Goal: Task Accomplishment & Management: Manage account settings

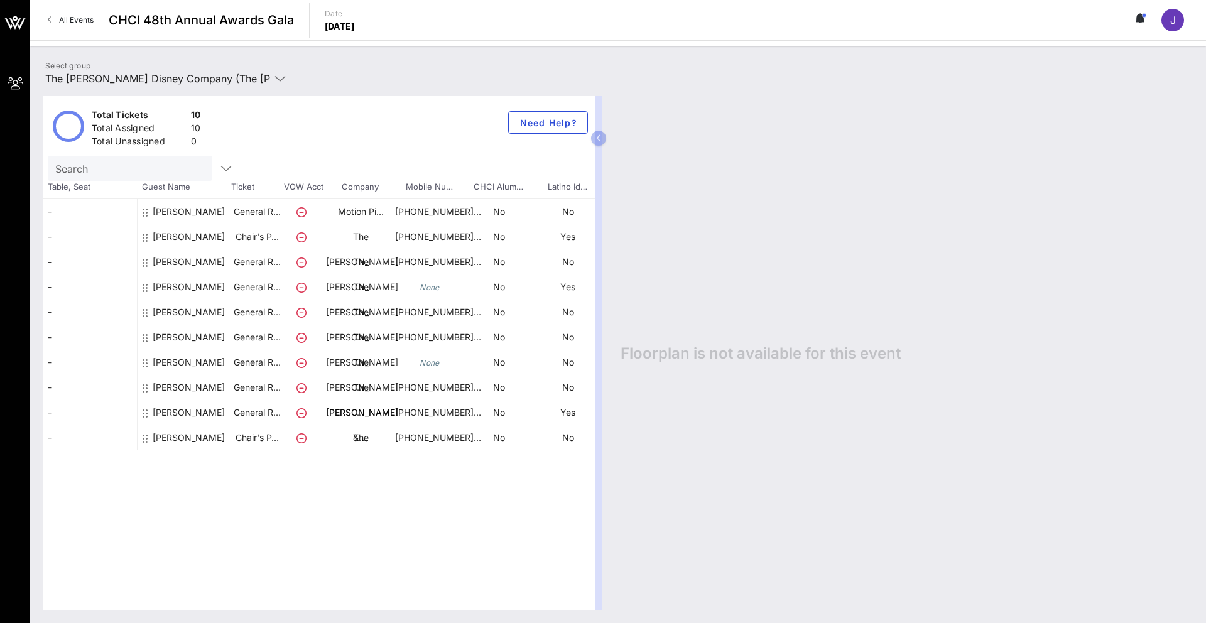
click at [189, 290] on div "[PERSON_NAME]" at bounding box center [189, 316] width 72 height 85
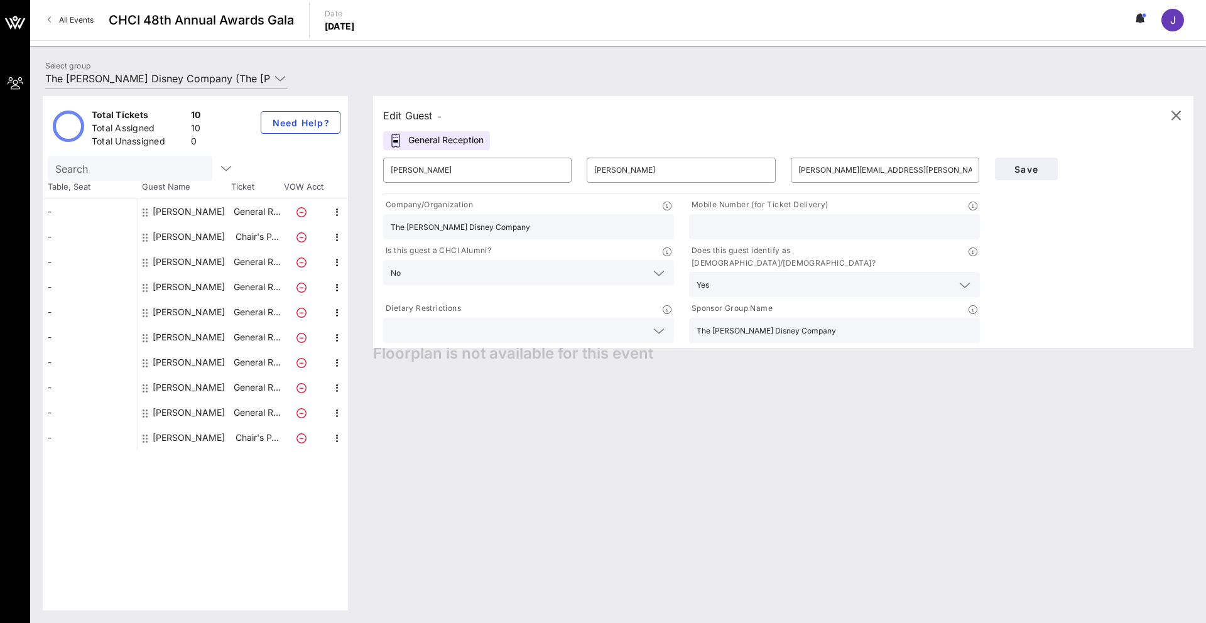
click at [632, 230] on input "text" at bounding box center [834, 227] width 276 height 16
type input "[PHONE_NUMBER]"
click at [632, 402] on div "Edit Guest - General Reception ​ [PERSON_NAME] ​ [PERSON_NAME] ​ [PERSON_NAME][…" at bounding box center [776, 353] width 833 height 514
click at [632, 161] on button "Save" at bounding box center [1026, 169] width 63 height 23
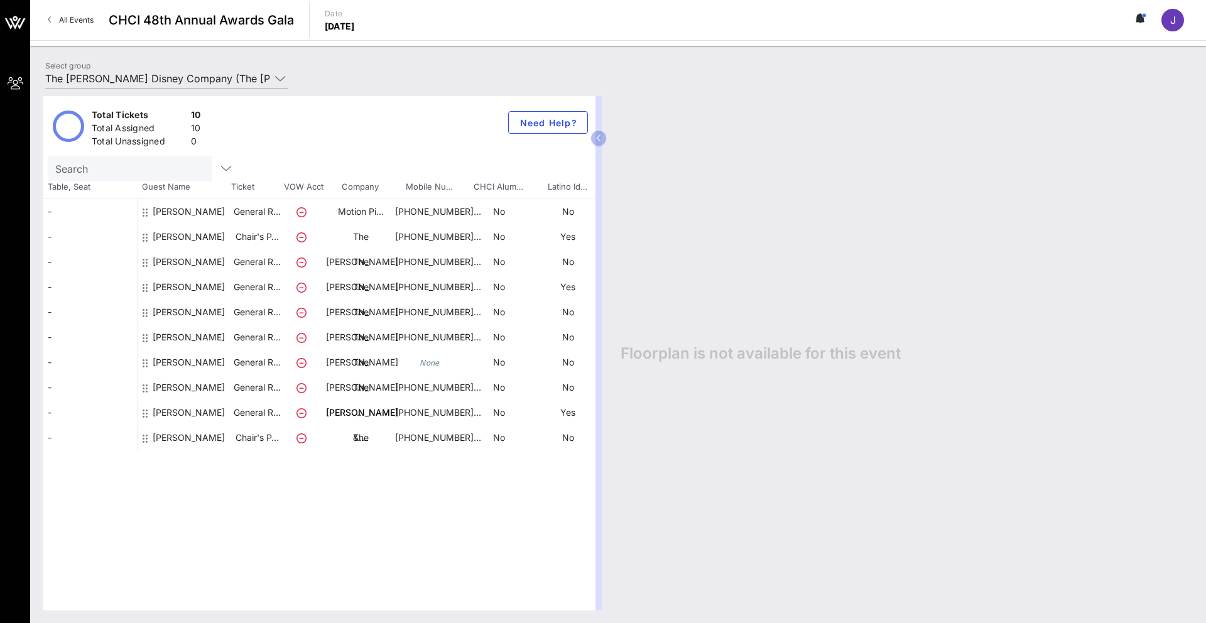
click at [165, 335] on div "[PERSON_NAME]" at bounding box center [189, 367] width 72 height 85
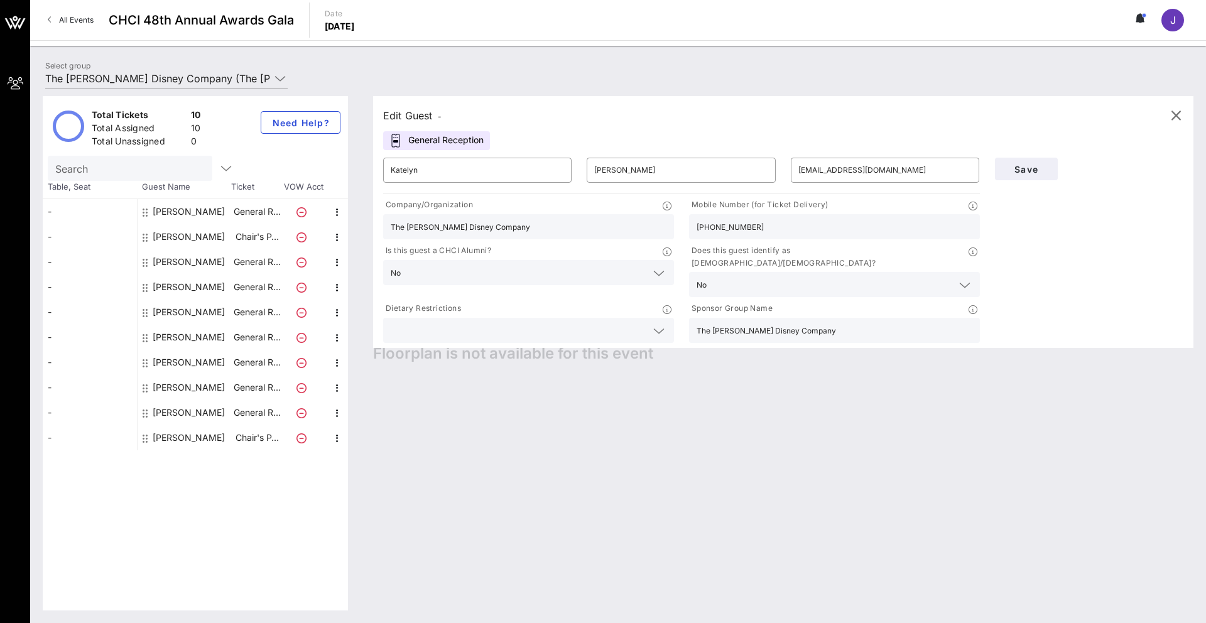
drag, startPoint x: 522, startPoint y: 231, endPoint x: 376, endPoint y: 222, distance: 147.2
click at [376, 223] on div "Company/Organization The [PERSON_NAME] Disney Company" at bounding box center [529, 219] width 306 height 46
click at [487, 222] on input "The [PERSON_NAME] Disney Company" at bounding box center [529, 227] width 276 height 16
drag, startPoint x: 476, startPoint y: 167, endPoint x: 317, endPoint y: 157, distance: 159.8
click at [317, 157] on div "Total Tickets 10 Total Assigned 10 Total Unassigned 0 Need Help? Search Table, …" at bounding box center [618, 353] width 1150 height 514
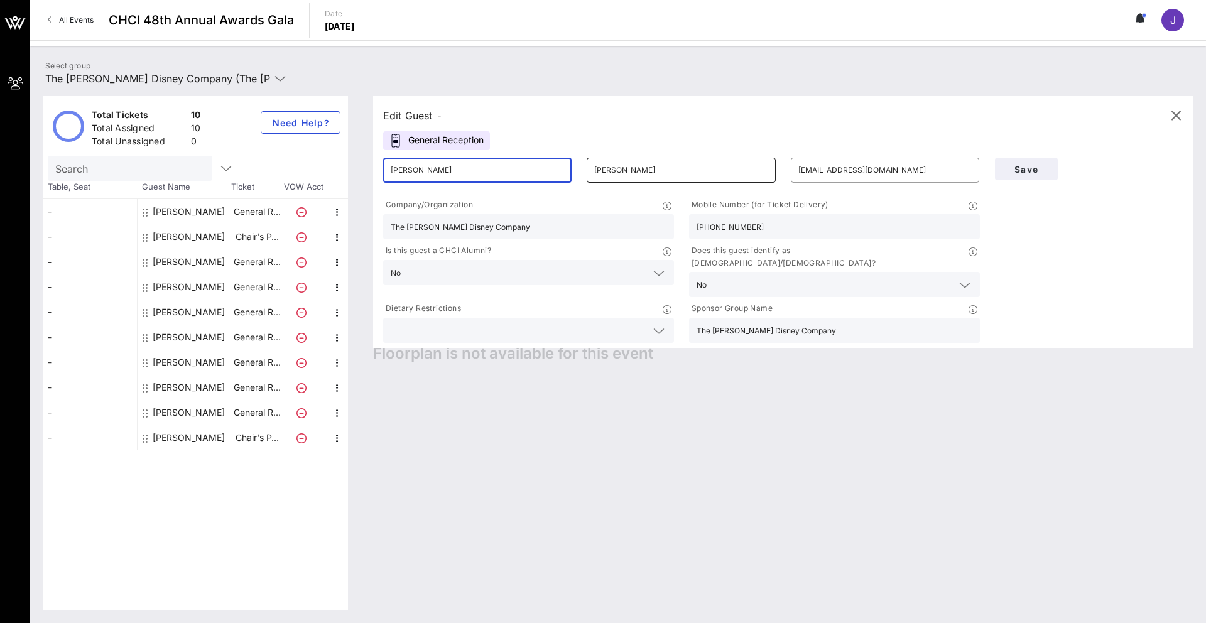
type input "[PERSON_NAME]"
drag, startPoint x: 625, startPoint y: 175, endPoint x: 575, endPoint y: 170, distance: 50.6
click at [575, 170] on div "​ [PERSON_NAME] ​ [PERSON_NAME] ​ [EMAIL_ADDRESS][DOMAIN_NAME]" at bounding box center [682, 170] width 612 height 40
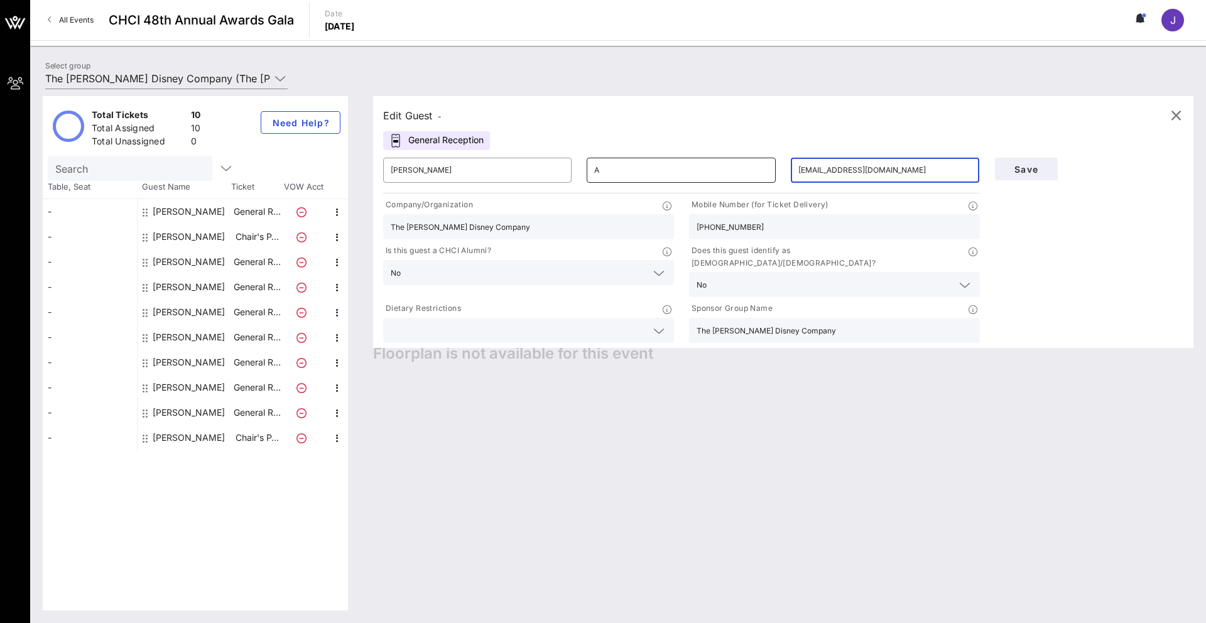
drag, startPoint x: 846, startPoint y: 165, endPoint x: 748, endPoint y: 165, distance: 98.0
click at [632, 165] on div "​ [PERSON_NAME] ​ A ​ [EMAIL_ADDRESS][DOMAIN_NAME]" at bounding box center [682, 170] width 612 height 40
type input "A"
drag, startPoint x: 905, startPoint y: 166, endPoint x: 730, endPoint y: 159, distance: 174.7
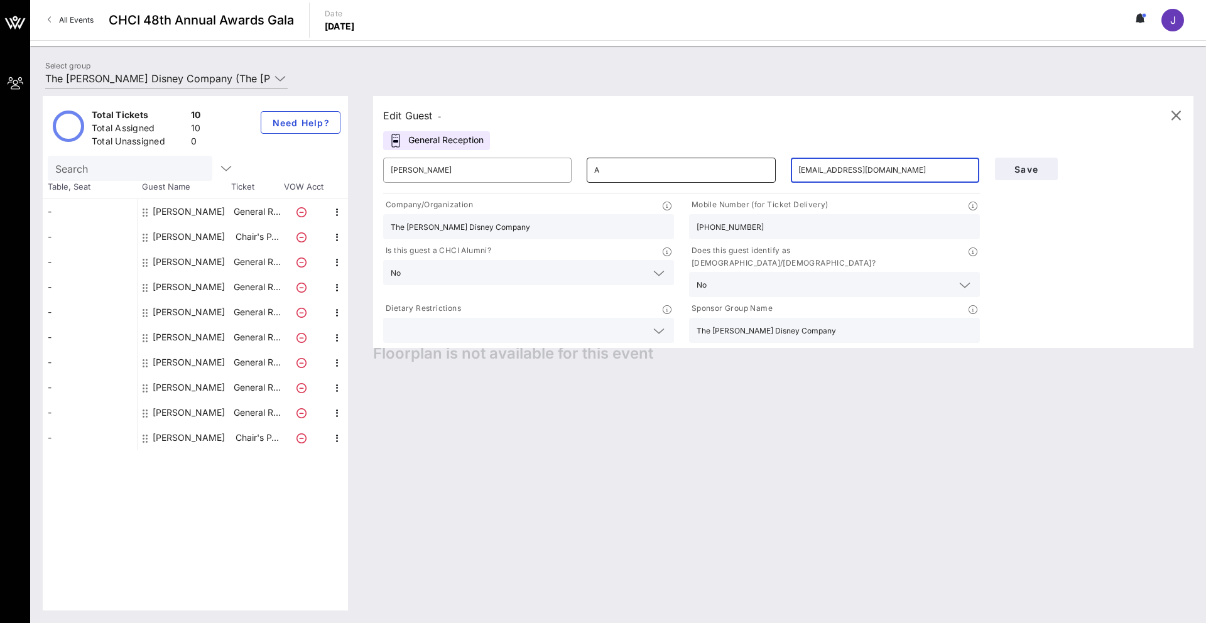
click at [632, 159] on div "​ [PERSON_NAME] ​ A ​ [EMAIL_ADDRESS][DOMAIN_NAME]" at bounding box center [682, 170] width 612 height 40
type input "A"
type input "[PERSON_NAME][EMAIL_ADDRESS][PERSON_NAME][DOMAIN_NAME]"
click at [632, 164] on span "Save" at bounding box center [1026, 169] width 43 height 11
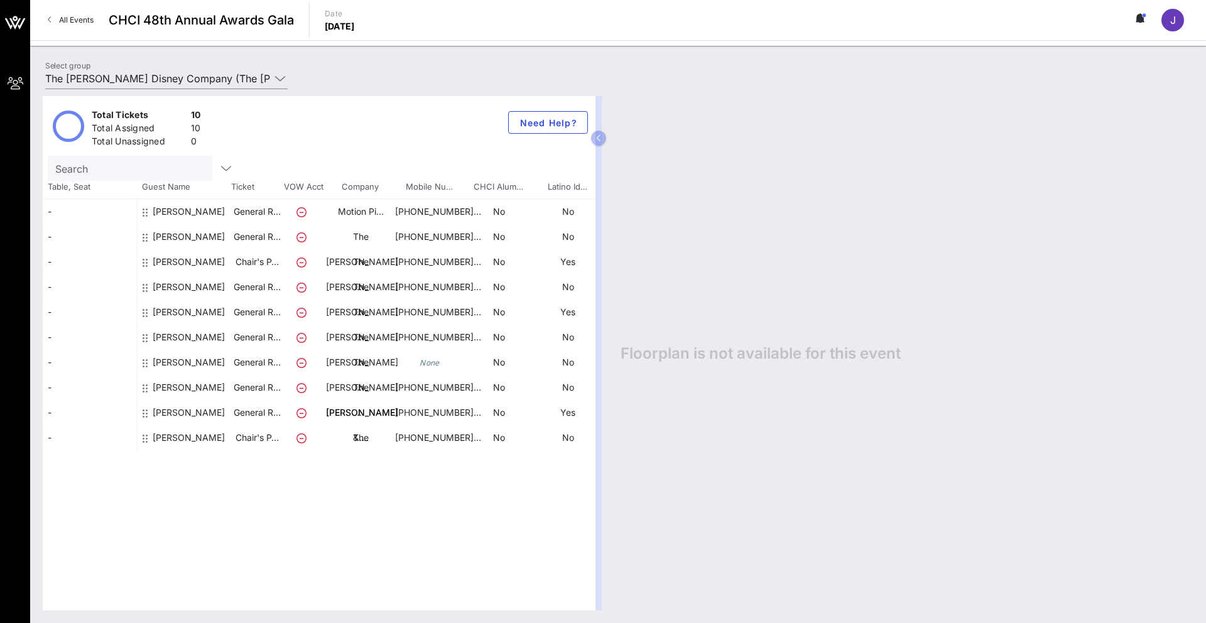
click at [166, 232] on div "[PERSON_NAME]" at bounding box center [189, 266] width 72 height 85
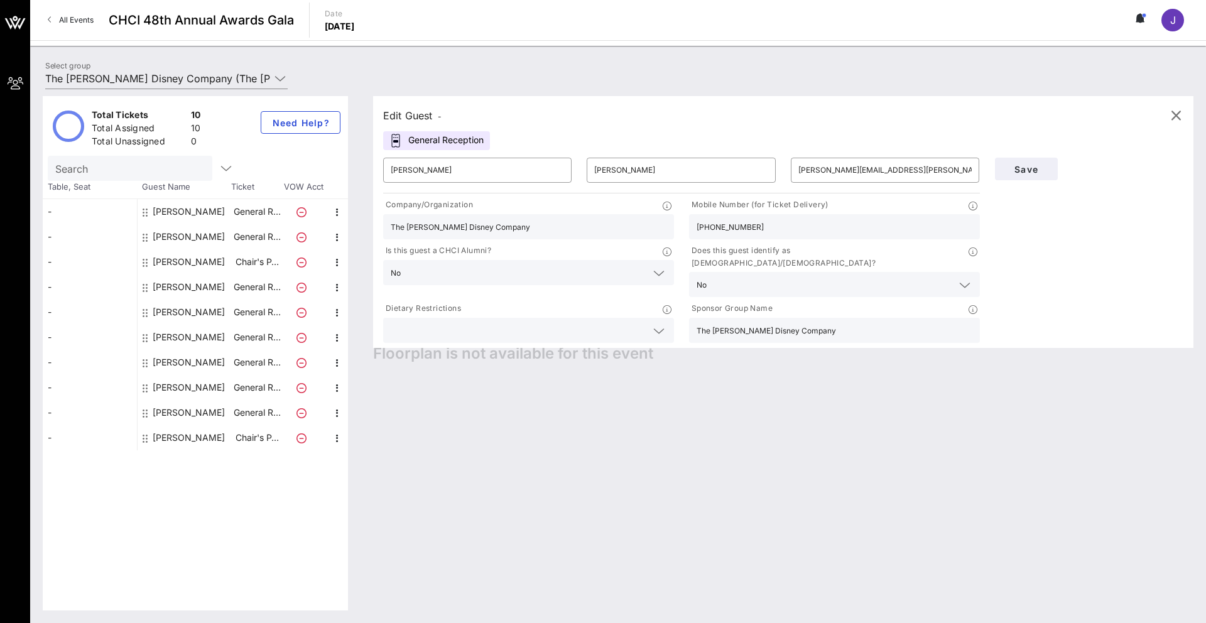
drag, startPoint x: 346, startPoint y: 216, endPoint x: 327, endPoint y: 215, distance: 19.5
click at [327, 215] on div "Total Tickets 10 Total Assigned 10 Total Unassigned 0 Need Help? Search Table, …" at bounding box center [618, 353] width 1150 height 514
type input "G"
type input "Guest"
click at [632, 166] on button "Save" at bounding box center [1026, 169] width 63 height 23
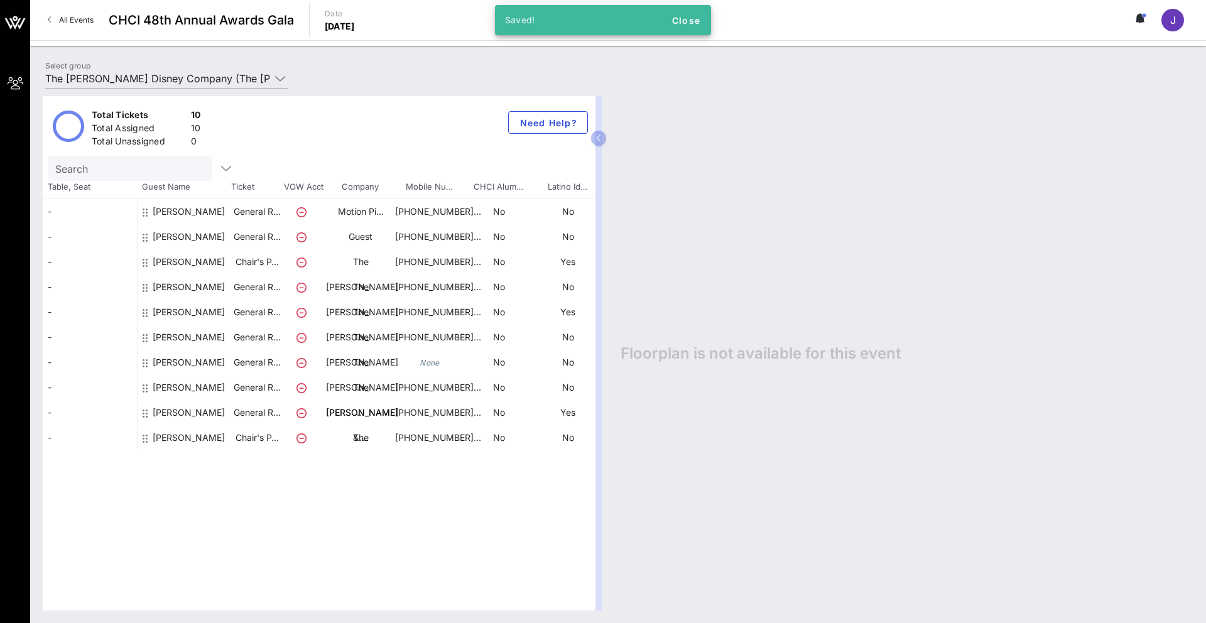
click at [155, 234] on div "[PERSON_NAME]" at bounding box center [189, 266] width 72 height 85
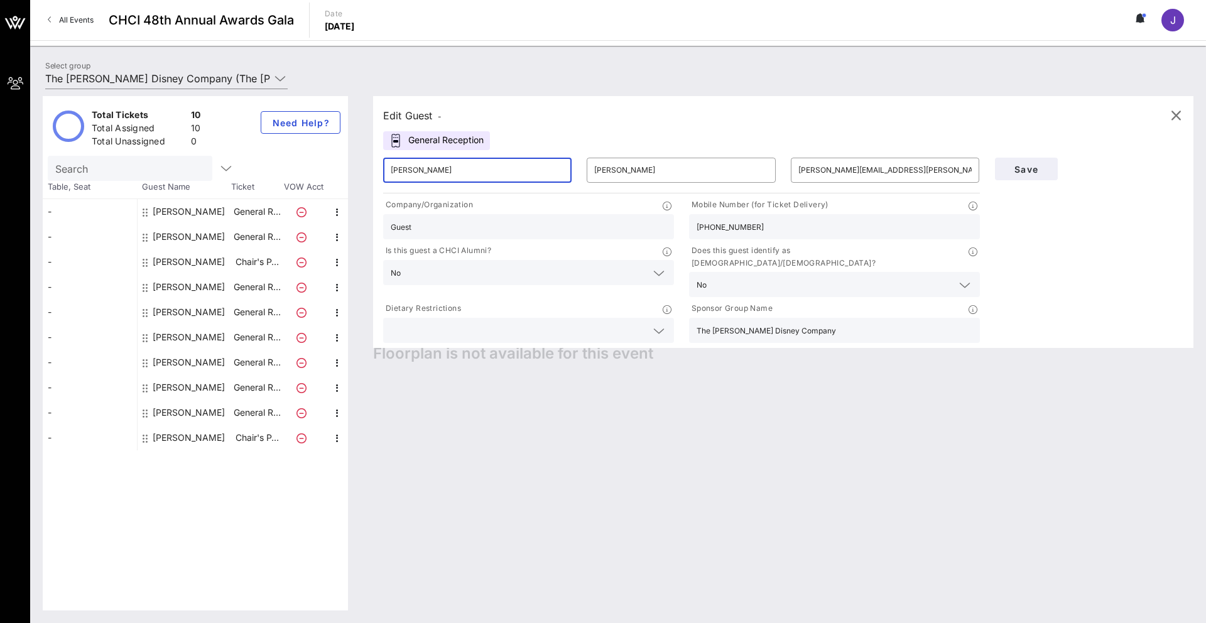
drag, startPoint x: 323, startPoint y: 160, endPoint x: 259, endPoint y: 154, distance: 64.9
click at [259, 154] on div "Total Tickets 10 Total Assigned 10 Total Unassigned 0 Need Help? Search Table, …" at bounding box center [618, 353] width 1150 height 514
type input "katelyn"
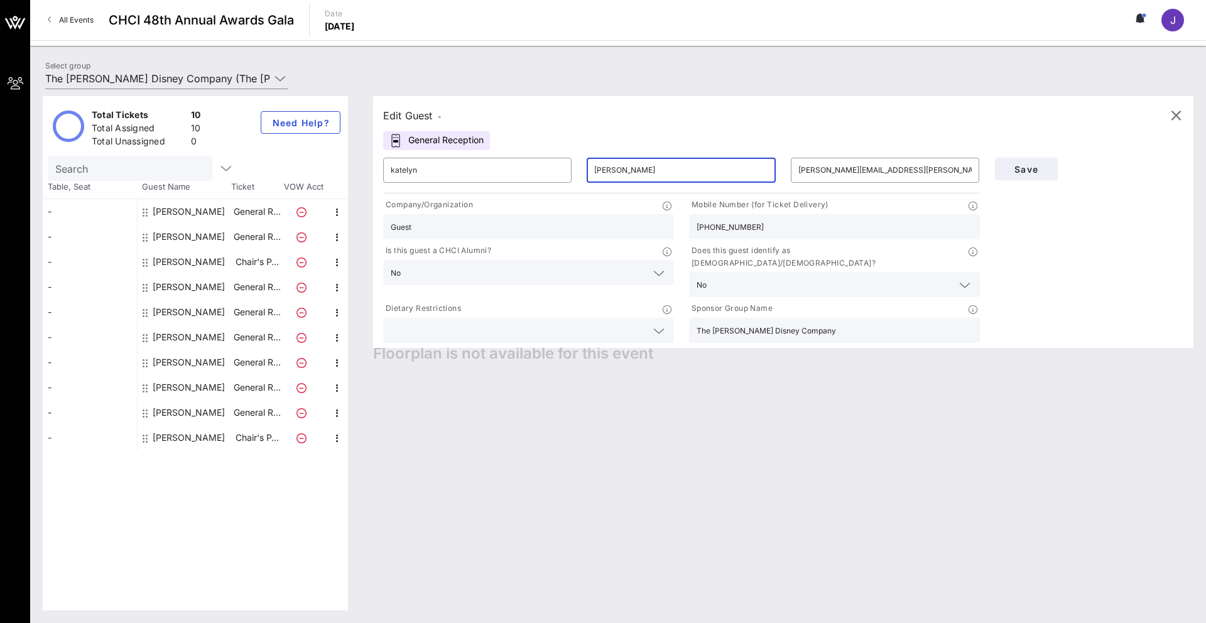
type input "[PERSON_NAME]"
type input "[EMAIL_ADDRESS]"
click at [632, 175] on button "Save" at bounding box center [1026, 169] width 63 height 23
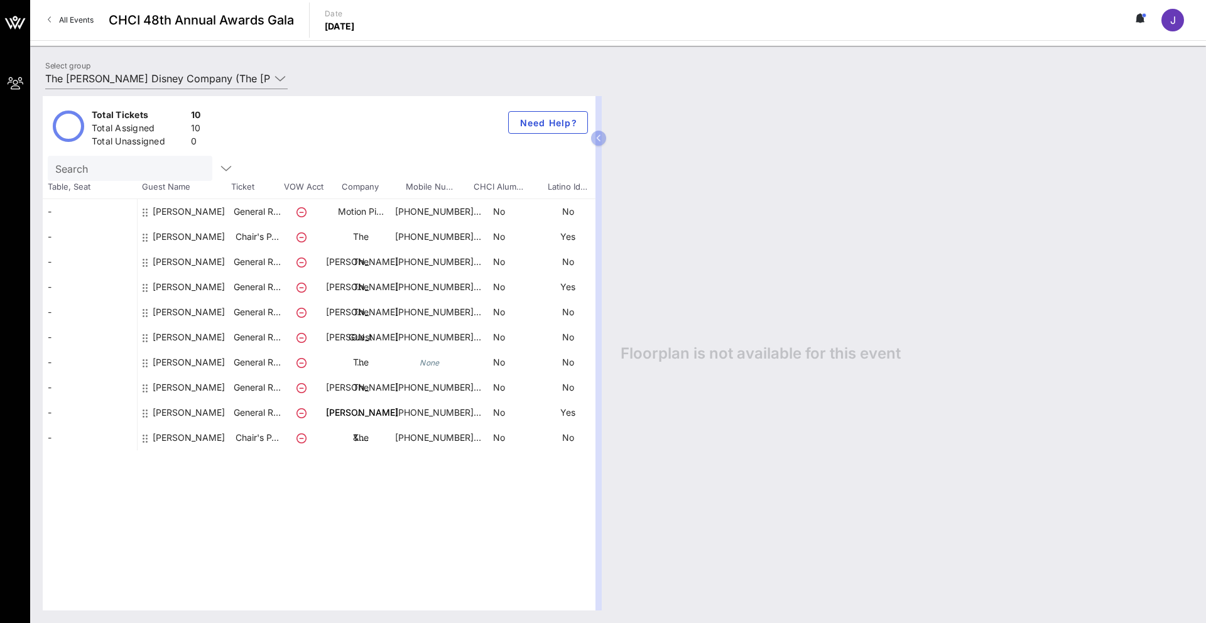
click at [153, 337] on div "[PERSON_NAME]" at bounding box center [189, 367] width 72 height 85
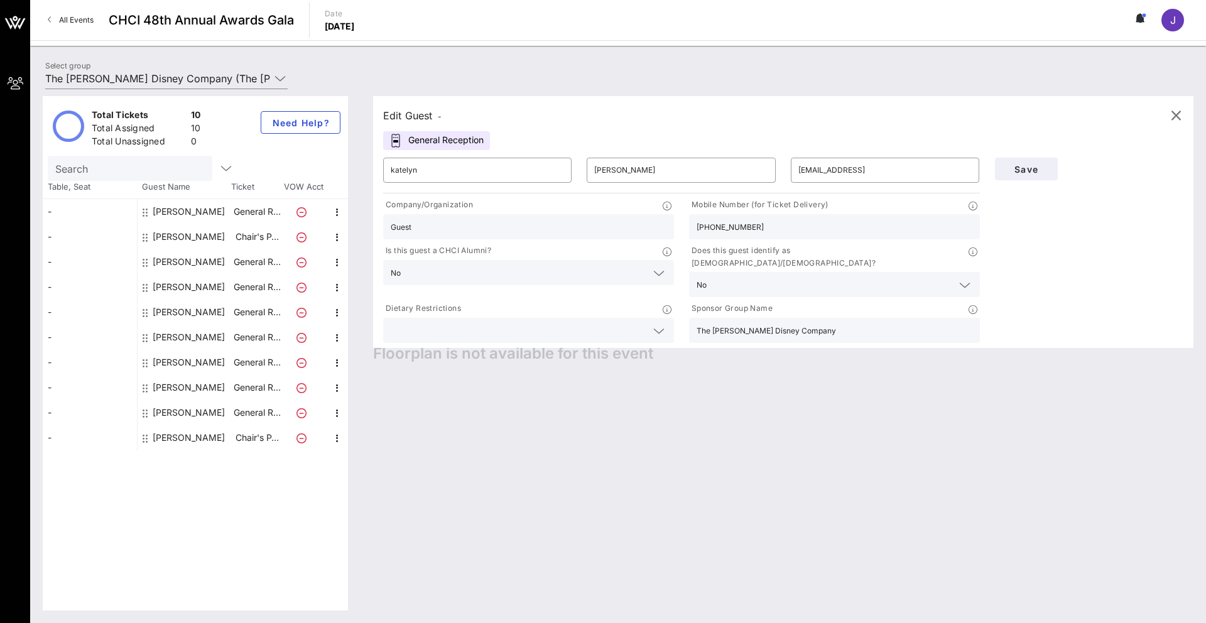
drag, startPoint x: 417, startPoint y: 224, endPoint x: 292, endPoint y: 215, distance: 125.3
click at [292, 215] on div "Total Tickets 10 Total Assigned 10 Total Unassigned 0 Need Help? Search Table, …" at bounding box center [618, 353] width 1150 height 514
type input "The [PERSON_NAME] Disney Company"
click at [632, 175] on button "Save" at bounding box center [1026, 169] width 63 height 23
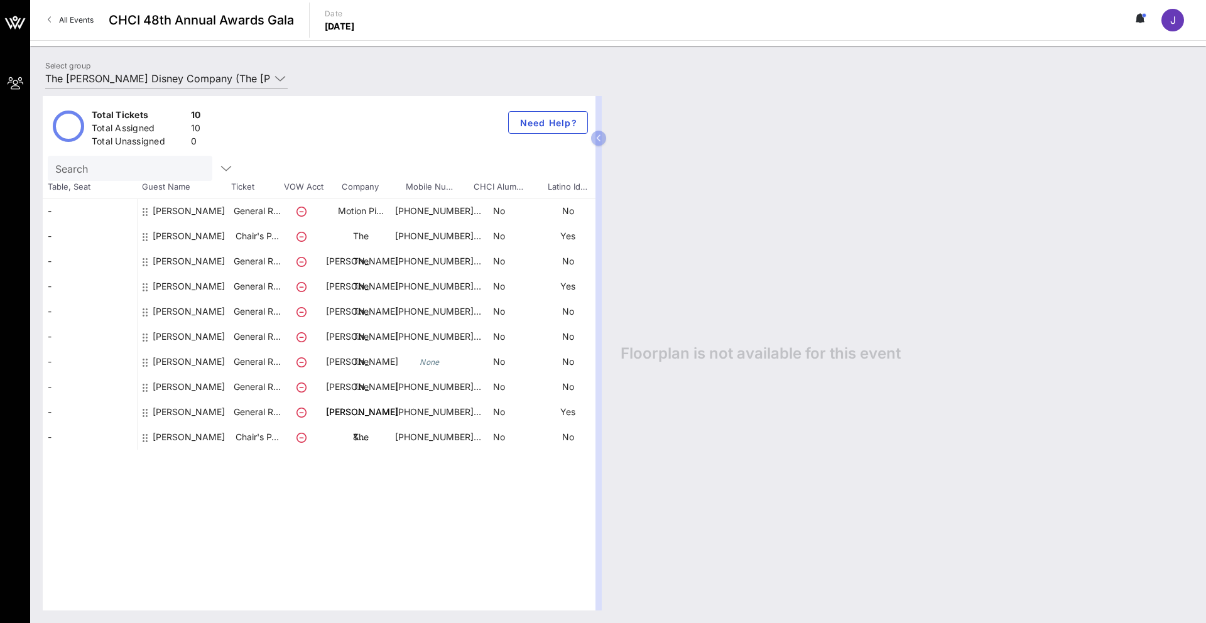
click at [164, 362] on div "[PERSON_NAME]" at bounding box center [189, 391] width 72 height 85
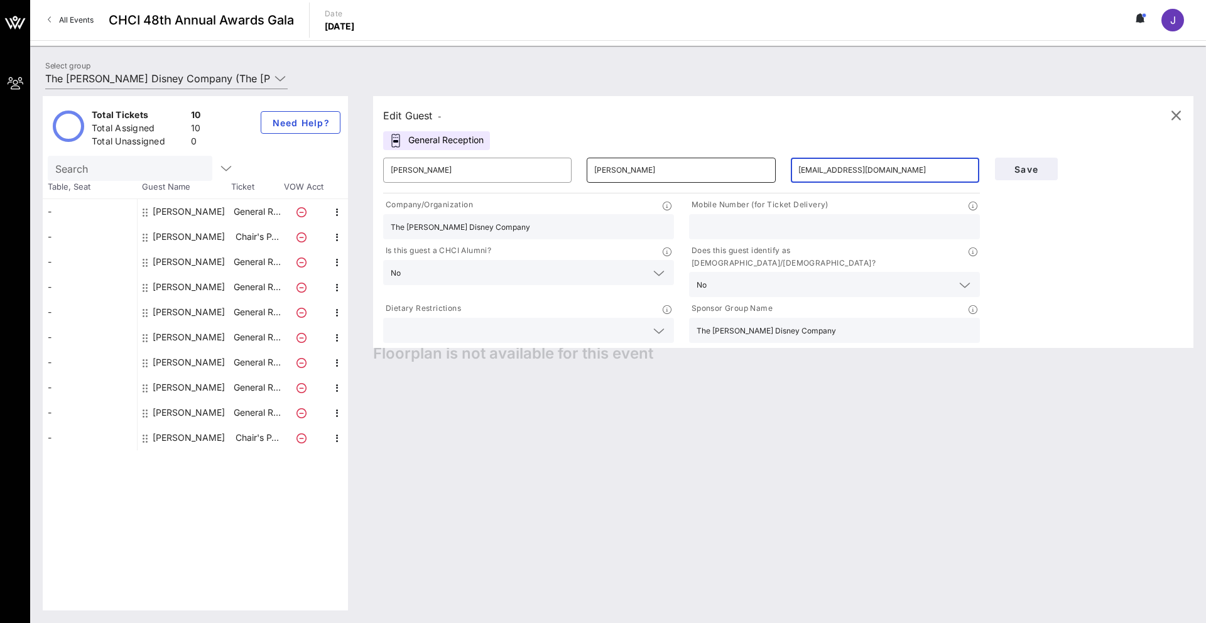
drag, startPoint x: 907, startPoint y: 166, endPoint x: 762, endPoint y: 162, distance: 145.8
click at [632, 165] on div "​ [PERSON_NAME] ​ [PERSON_NAME] ​ [EMAIL_ADDRESS][DOMAIN_NAME]" at bounding box center [682, 170] width 612 height 40
type input "[EMAIL_ADDRESS][DOMAIN_NAME]"
click at [632, 239] on div "Mobile Number (for Ticket Delivery)" at bounding box center [834, 219] width 306 height 46
click at [632, 229] on input "text" at bounding box center [834, 227] width 276 height 16
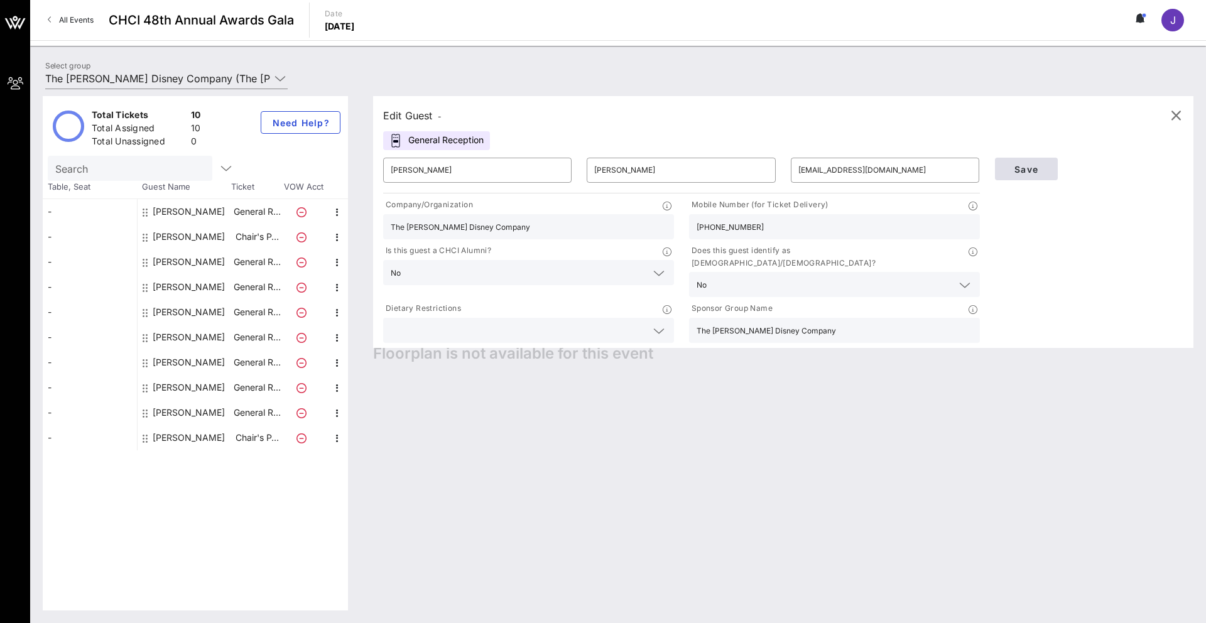
type input "[PHONE_NUMBER]"
click at [632, 176] on button "Save" at bounding box center [1026, 169] width 63 height 23
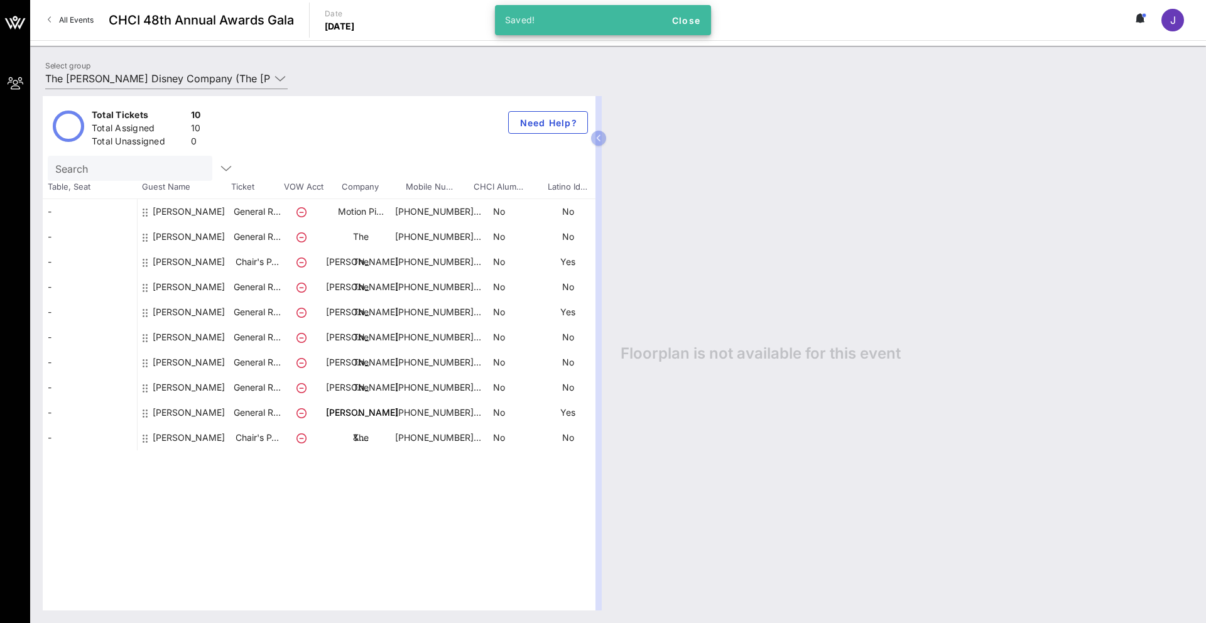
click at [168, 262] on div "[PERSON_NAME]" at bounding box center [189, 291] width 72 height 85
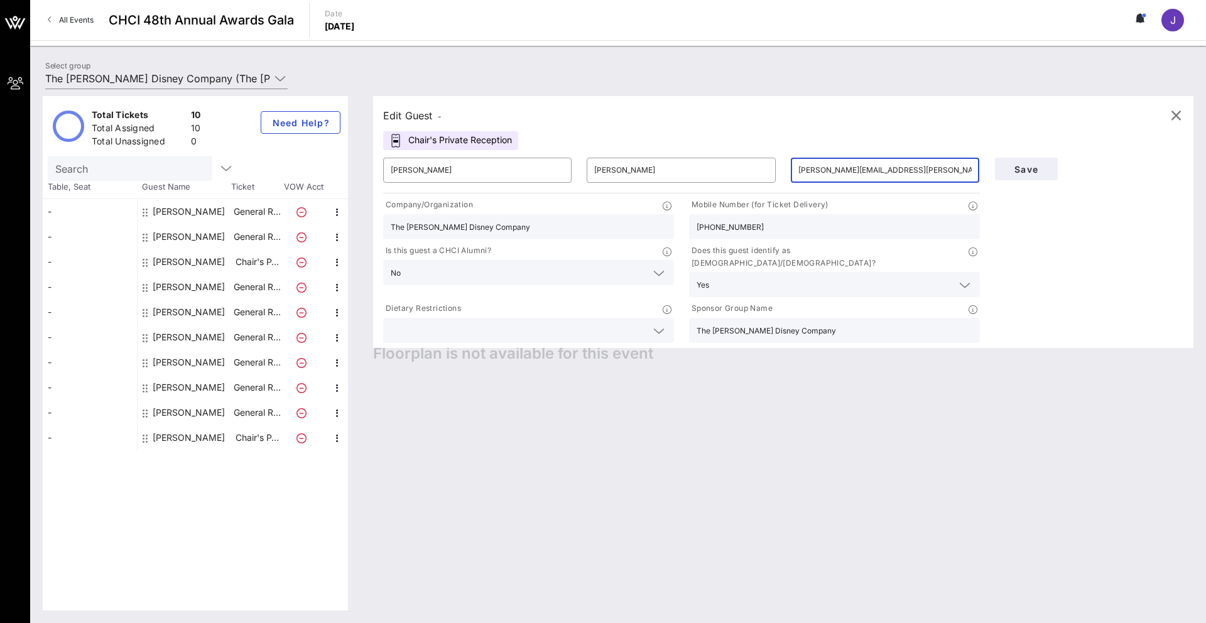
drag, startPoint x: 954, startPoint y: 171, endPoint x: 835, endPoint y: 154, distance: 119.9
click at [632, 154] on div "​ [PERSON_NAME][EMAIL_ADDRESS][PERSON_NAME][PERSON_NAME][DOMAIN_NAME]" at bounding box center [884, 170] width 203 height 40
click at [632, 170] on button "Save" at bounding box center [1026, 169] width 63 height 23
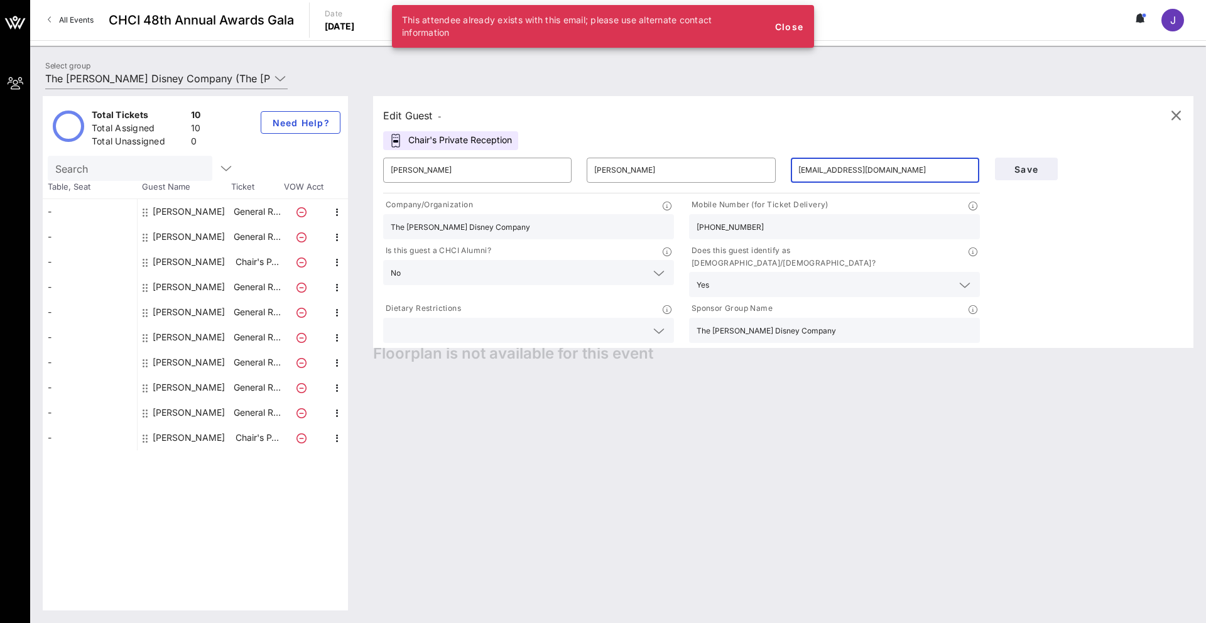
drag, startPoint x: 894, startPoint y: 170, endPoint x: 757, endPoint y: 146, distance: 139.6
click at [632, 146] on div "Edit Guest - Chair's Private Reception ​ [PERSON_NAME] ​ [PERSON_NAME] ​ [EMAIL…" at bounding box center [783, 222] width 820 height 252
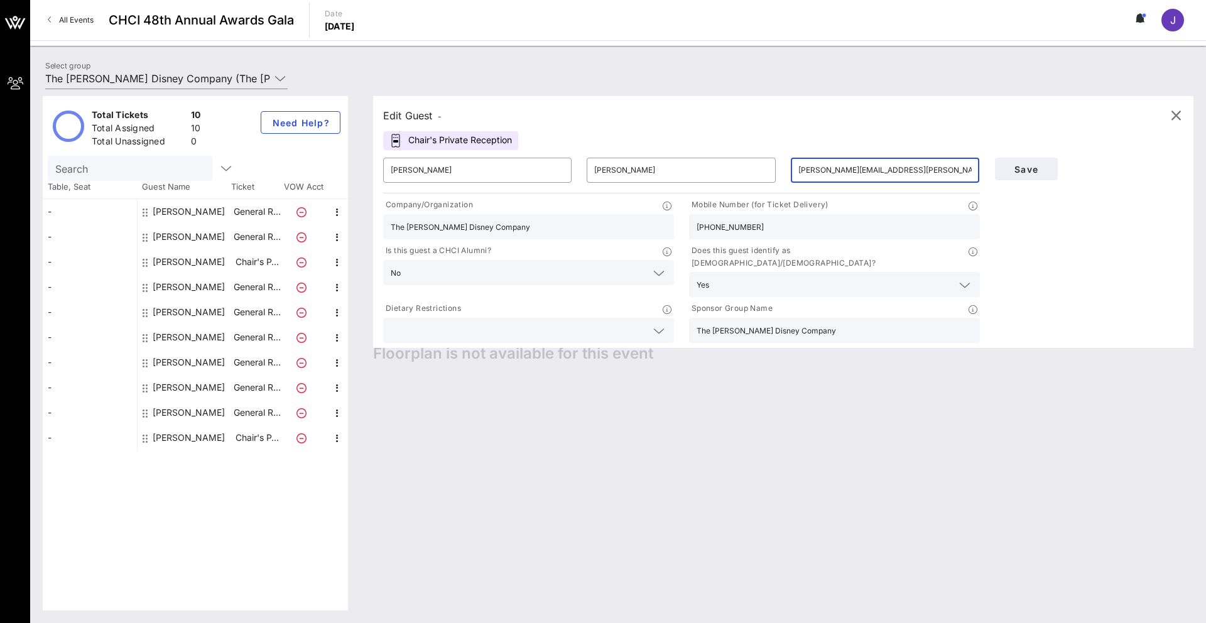
drag, startPoint x: 962, startPoint y: 170, endPoint x: 906, endPoint y: 168, distance: 55.9
click at [632, 168] on input "[PERSON_NAME][EMAIL_ADDRESS][PERSON_NAME][PERSON_NAME][DOMAIN_NAME]" at bounding box center [884, 170] width 173 height 20
type input "[PERSON_NAME][EMAIL_ADDRESS][PERSON_NAME][PERSON_NAME][DOMAIN_NAME]"
click at [632, 165] on span "Save" at bounding box center [1026, 169] width 43 height 11
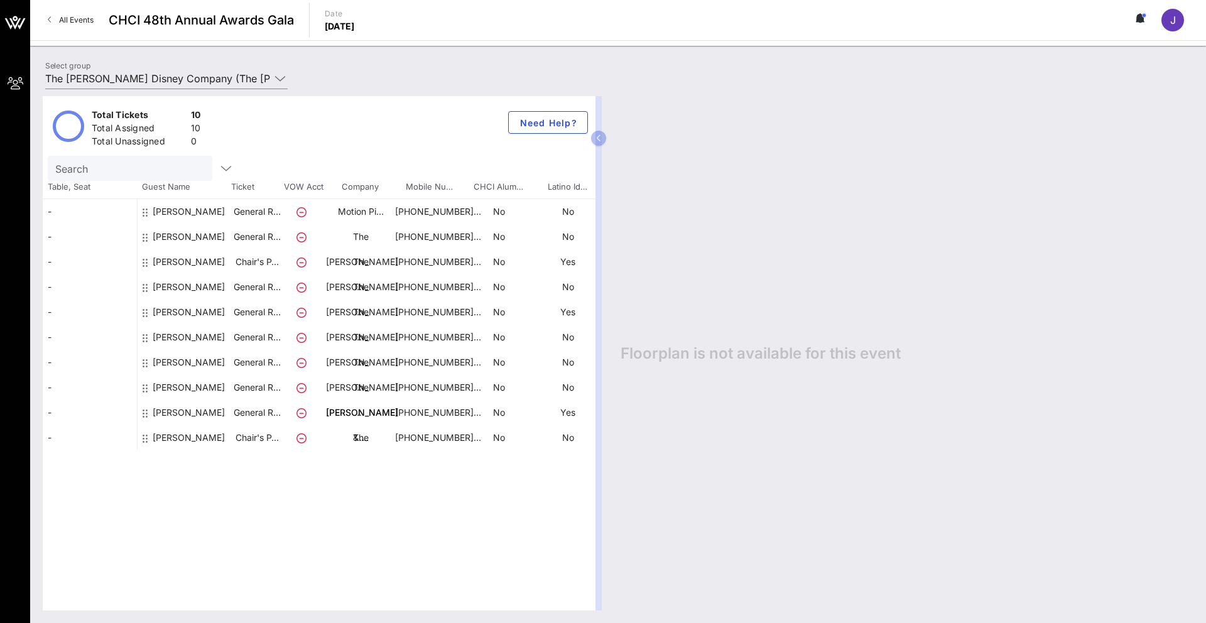
click at [153, 364] on div "[PERSON_NAME]" at bounding box center [189, 392] width 72 height 85
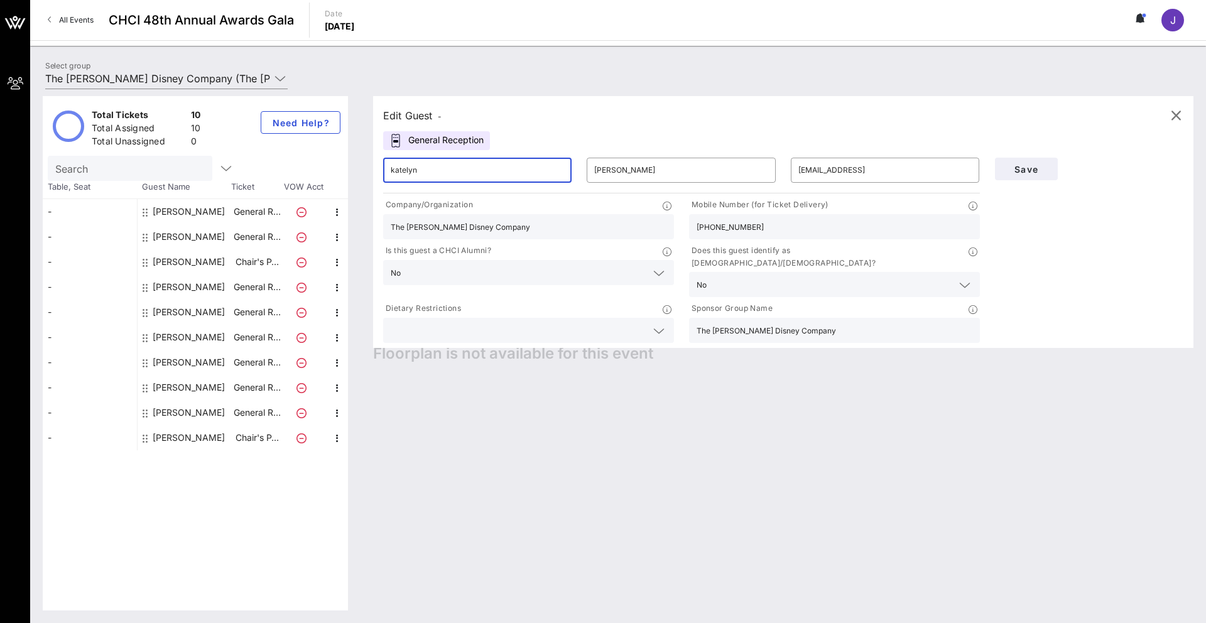
click at [394, 171] on input "katelyn" at bounding box center [477, 170] width 173 height 20
type input "Katelyn"
click at [597, 171] on input "[PERSON_NAME]" at bounding box center [680, 170] width 173 height 20
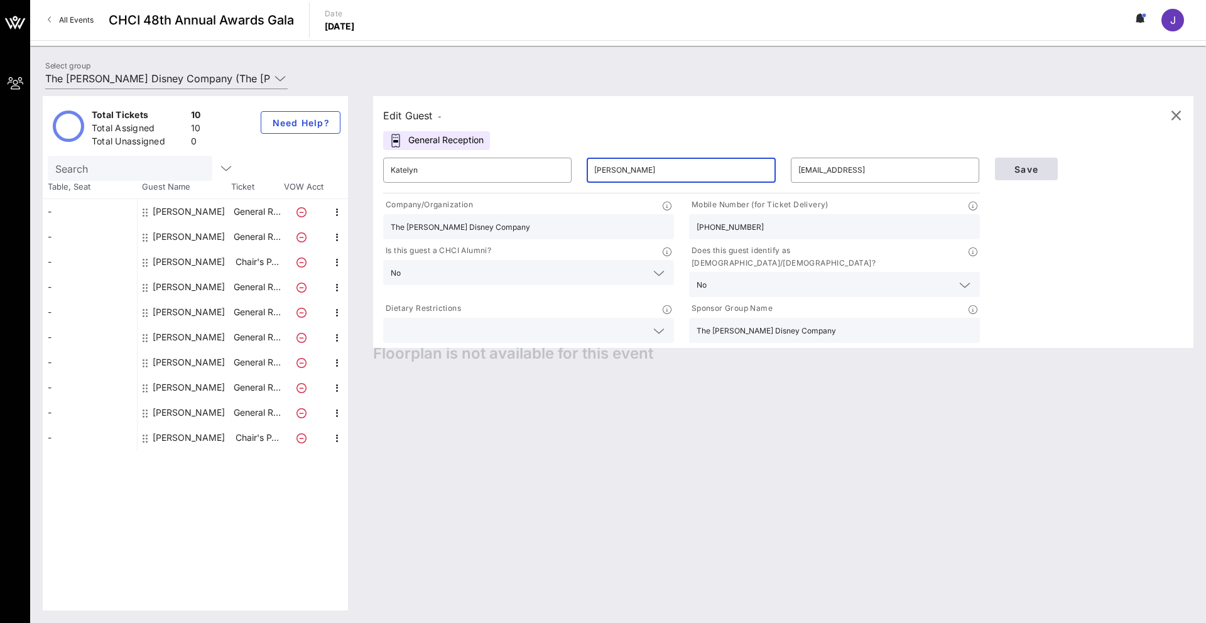
type input "[PERSON_NAME]"
click at [632, 167] on span "Save" at bounding box center [1026, 169] width 43 height 11
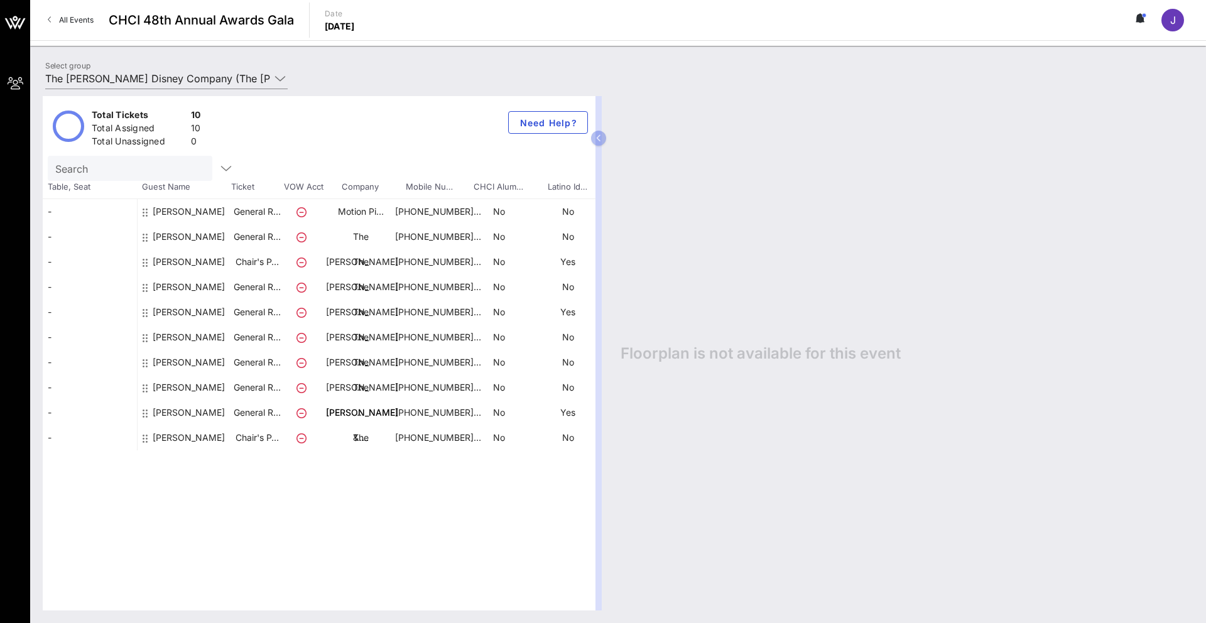
click at [150, 386] on div "[PERSON_NAME]" at bounding box center [185, 417] width 94 height 85
click at [160, 388] on div "[PERSON_NAME]" at bounding box center [189, 417] width 72 height 85
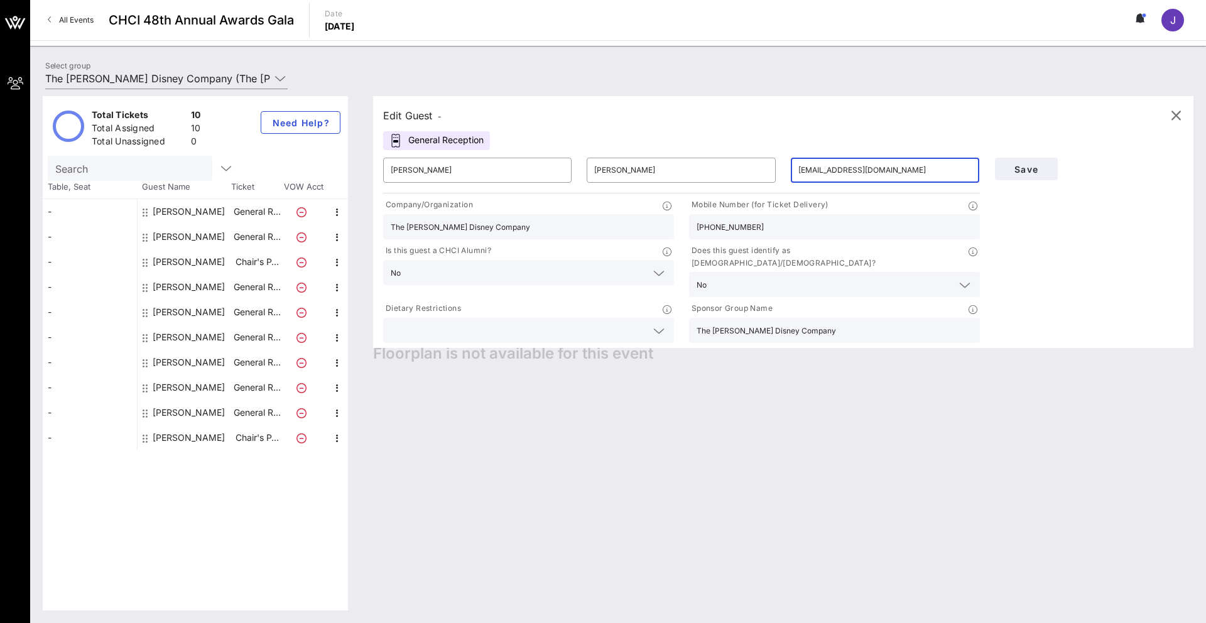
drag, startPoint x: 907, startPoint y: 163, endPoint x: 803, endPoint y: 161, distance: 103.6
click at [632, 161] on input "[EMAIL_ADDRESS][DOMAIN_NAME]" at bounding box center [884, 170] width 173 height 20
drag, startPoint x: 904, startPoint y: 165, endPoint x: 701, endPoint y: 173, distance: 203.6
click at [632, 173] on div "​ [PERSON_NAME] ​ [PERSON_NAME] ​ [EMAIL_ADDRESS][DOMAIN_NAME]" at bounding box center [682, 170] width 612 height 40
type input "[PERSON_NAME][EMAIL_ADDRESS][PERSON_NAME][DOMAIN_NAME]"
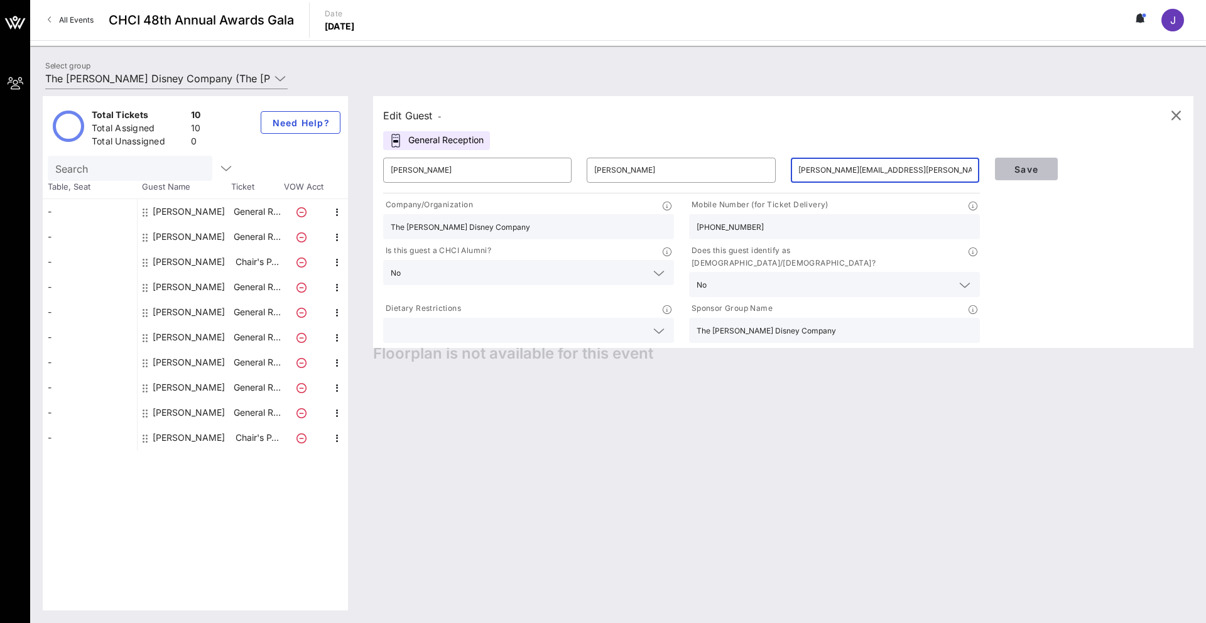
click at [632, 173] on span "Save" at bounding box center [1026, 169] width 43 height 11
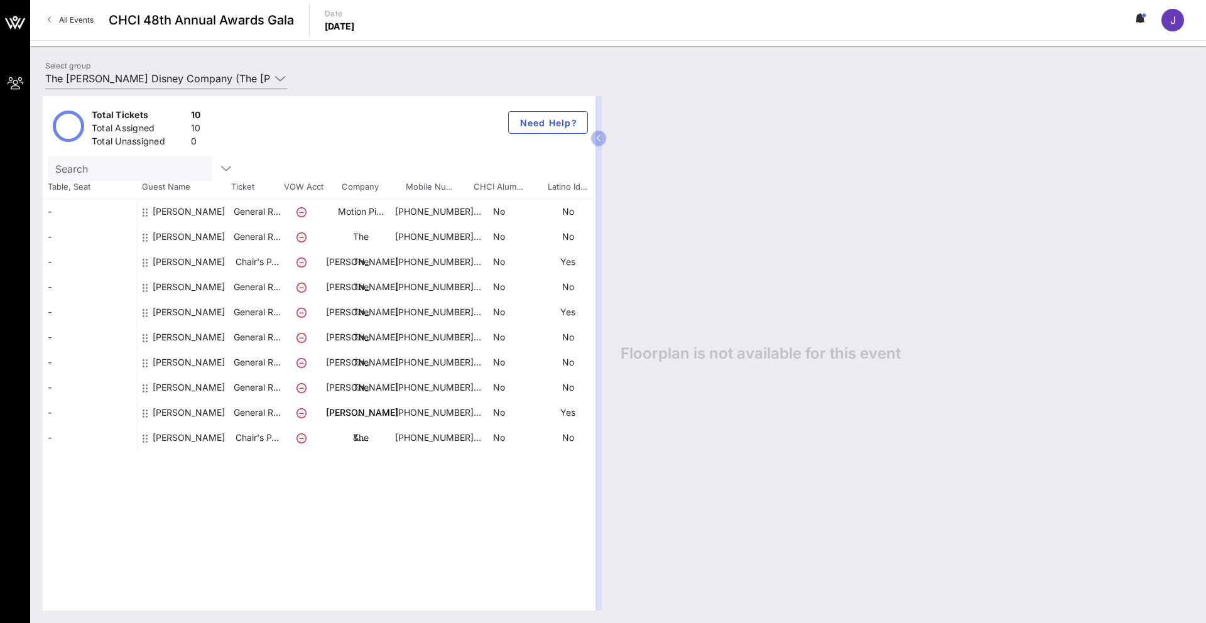
click at [158, 383] on div "[PERSON_NAME]" at bounding box center [189, 417] width 72 height 85
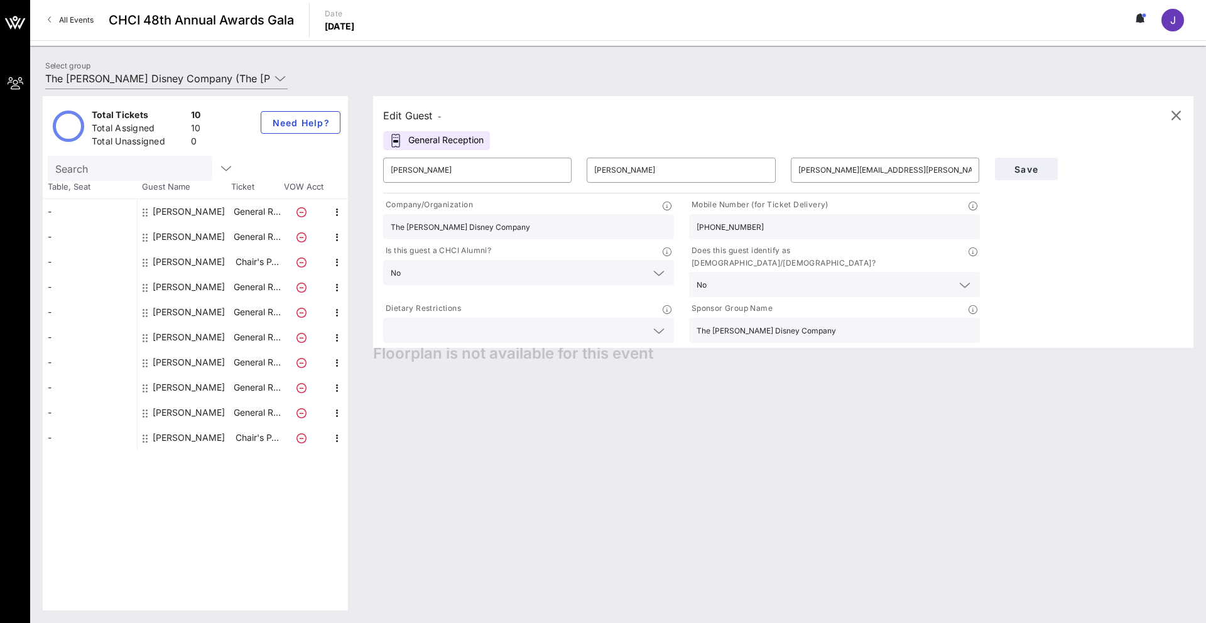
click at [158, 389] on div "[PERSON_NAME]" at bounding box center [189, 387] width 72 height 25
click at [161, 360] on div "[PERSON_NAME]" at bounding box center [189, 362] width 72 height 25
type input "Katelyn"
type input "[PERSON_NAME]"
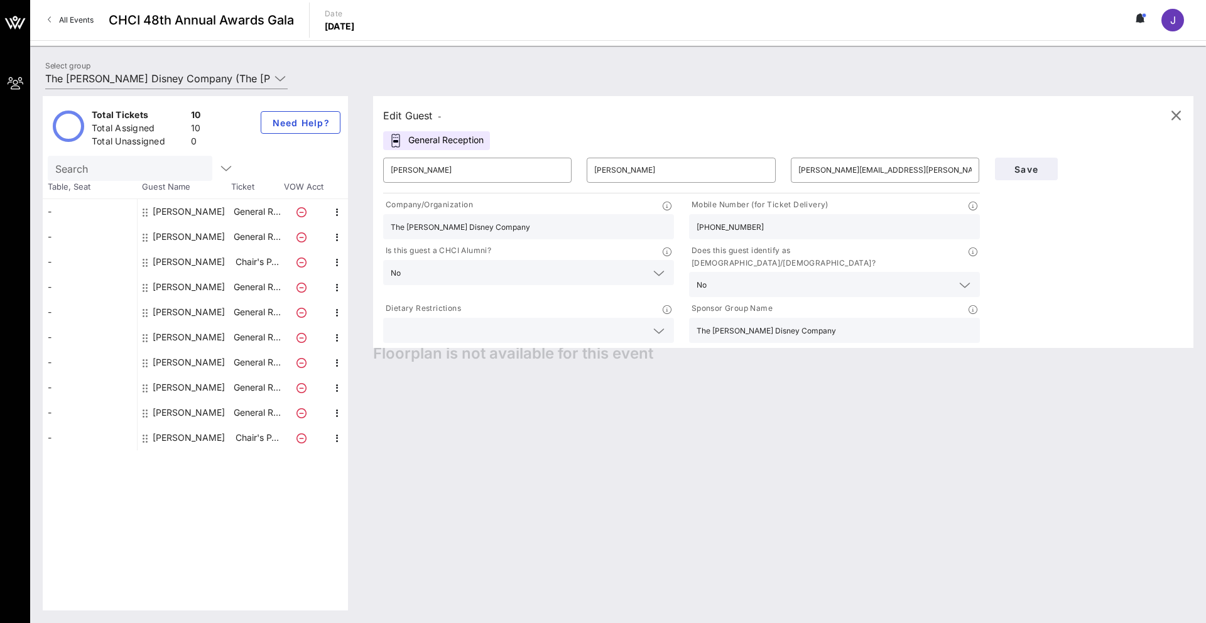
type input "[EMAIL_ADDRESS]"
type input "[PHONE_NUMBER]"
click at [162, 229] on div "[PERSON_NAME]" at bounding box center [189, 236] width 72 height 25
type input "[PERSON_NAME]"
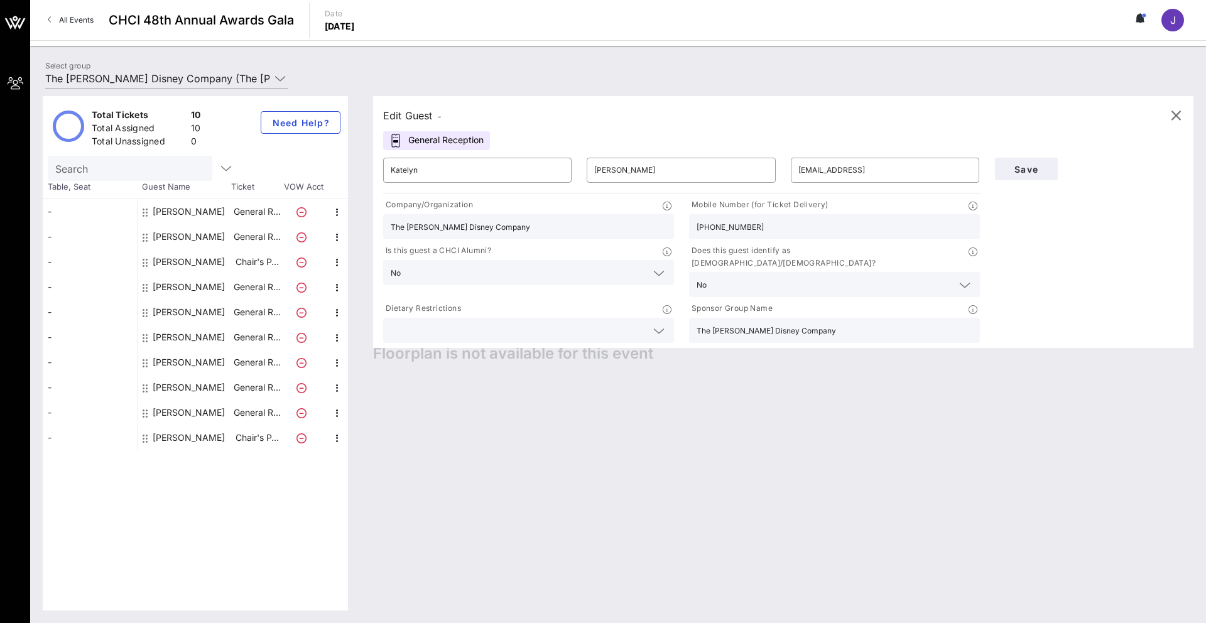
type input "[EMAIL_ADDRESS][DOMAIN_NAME]"
type input "[PHONE_NUMBER]"
drag, startPoint x: 428, startPoint y: 175, endPoint x: 339, endPoint y: 158, distance: 90.7
click at [342, 161] on div "Total Tickets 10 Total Assigned 10 Total Unassigned 0 Need Help? Search Table, …" at bounding box center [618, 353] width 1150 height 514
drag, startPoint x: 509, startPoint y: 218, endPoint x: 436, endPoint y: 216, distance: 72.9
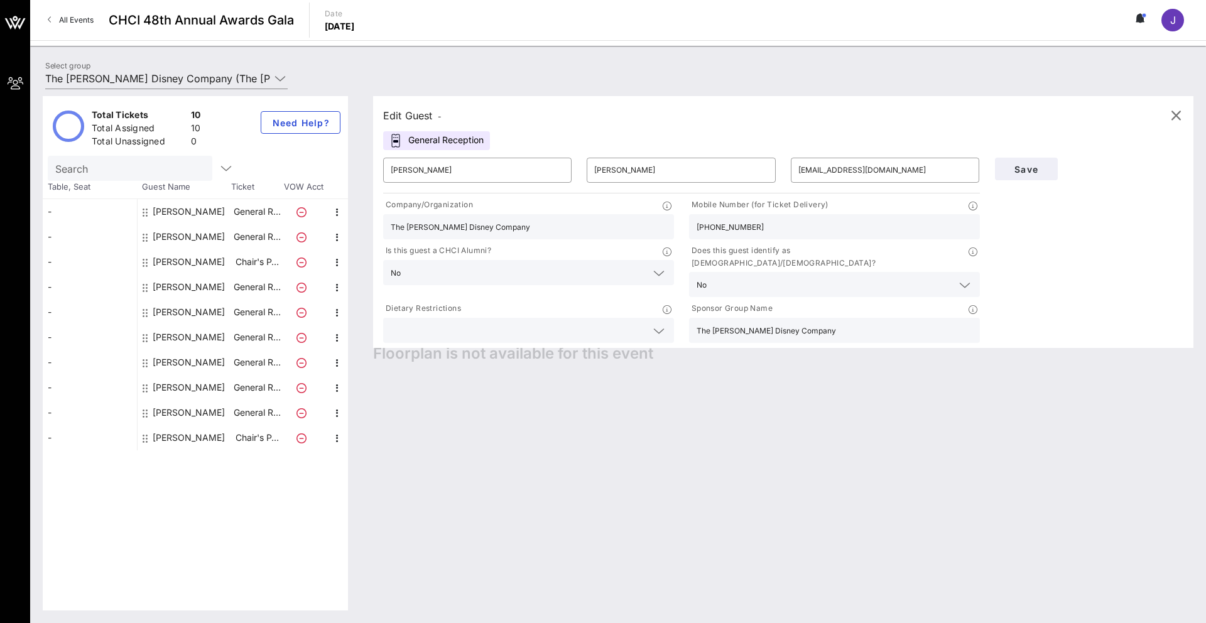
click at [414, 217] on div "The [PERSON_NAME] Disney Company" at bounding box center [529, 226] width 276 height 25
drag, startPoint x: 521, startPoint y: 228, endPoint x: 306, endPoint y: 219, distance: 214.3
click at [308, 219] on div "Total Tickets 10 Total Assigned 10 Total Unassigned 0 Need Help? Search Table, …" at bounding box center [618, 353] width 1150 height 514
click at [632, 175] on button "Save" at bounding box center [1026, 169] width 63 height 23
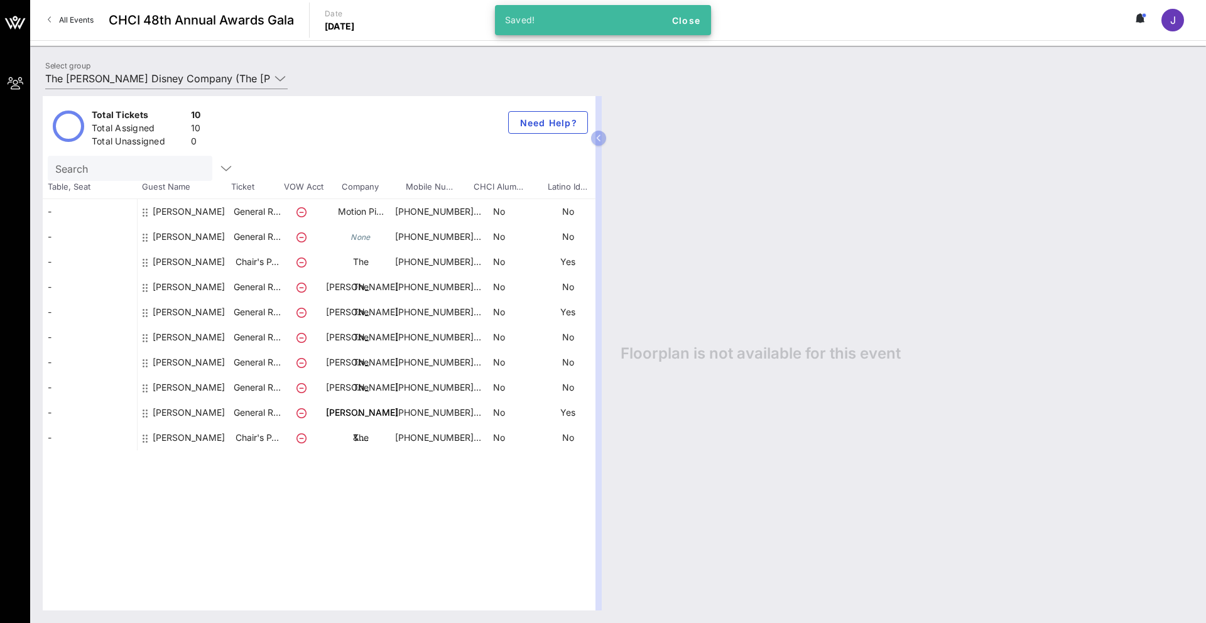
click at [165, 363] on div "[PERSON_NAME]" at bounding box center [189, 392] width 72 height 85
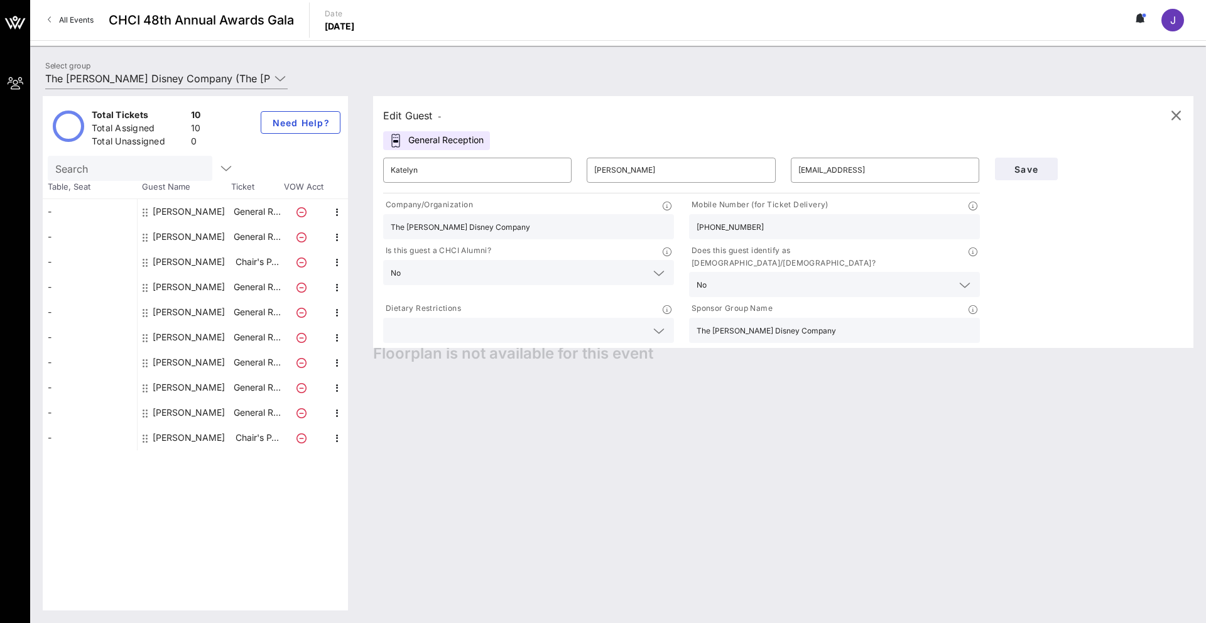
click at [163, 364] on div "[PERSON_NAME]" at bounding box center [189, 362] width 72 height 25
click at [161, 390] on div "[PERSON_NAME]" at bounding box center [189, 387] width 72 height 25
type input "[PERSON_NAME]"
type input "[PERSON_NAME][EMAIL_ADDRESS][PERSON_NAME][DOMAIN_NAME]"
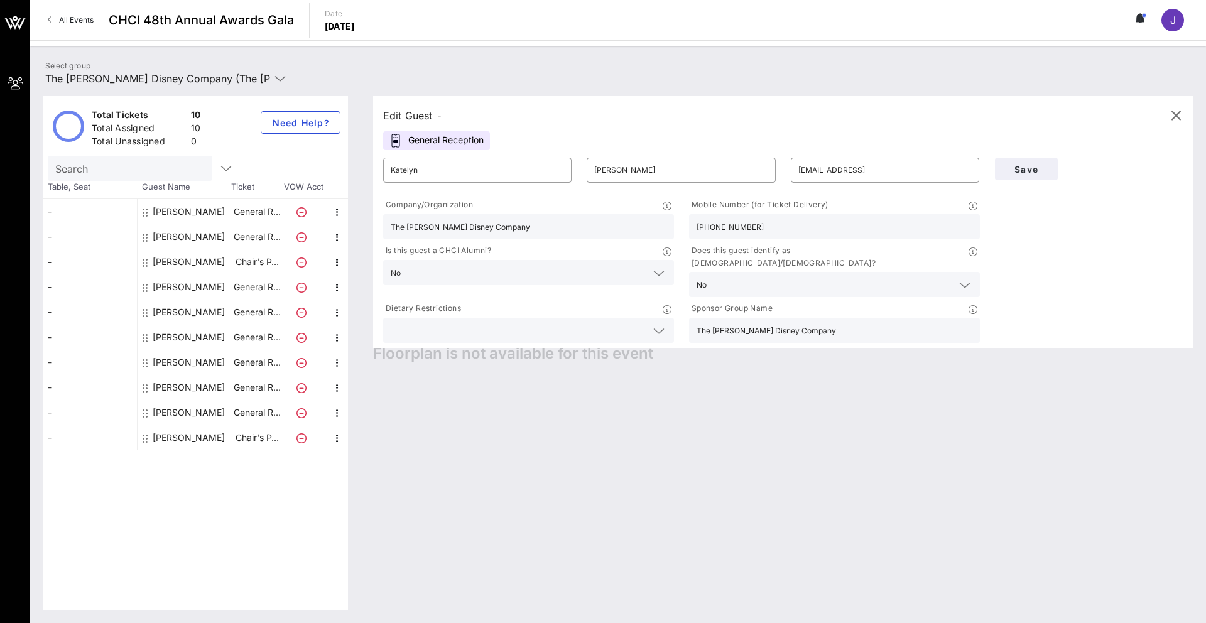
type input "[PHONE_NUMBER]"
click at [160, 235] on div "[PERSON_NAME]" at bounding box center [189, 236] width 72 height 25
type input "[PERSON_NAME]"
type input "[EMAIL_ADDRESS][DOMAIN_NAME]"
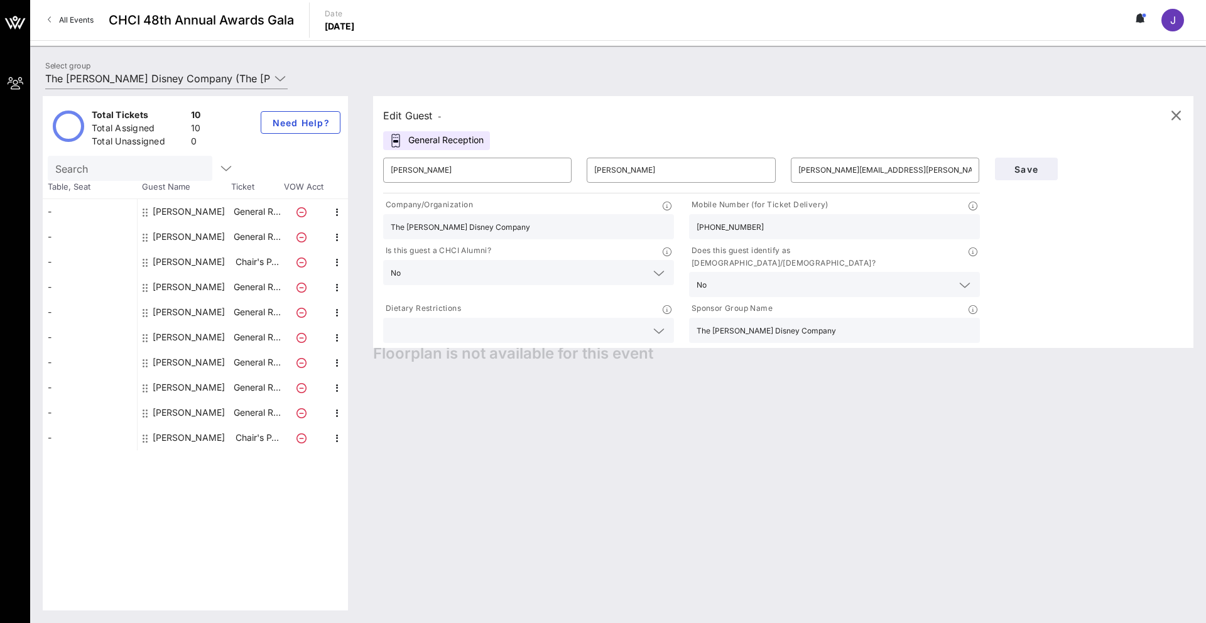
type input "[PHONE_NUMBER]"
click at [169, 362] on div "[PERSON_NAME]" at bounding box center [189, 362] width 72 height 25
type input "Katelyn"
type input "[PERSON_NAME]"
type input "[EMAIL_ADDRESS]"
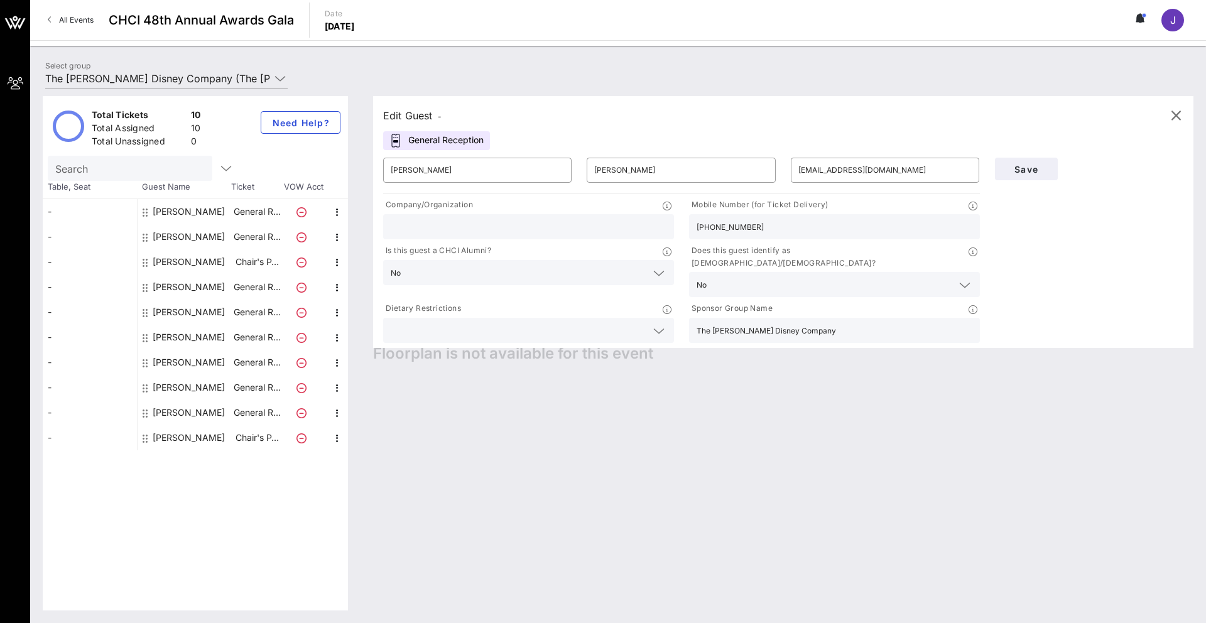
type input "The [PERSON_NAME] Disney Company"
type input "[PHONE_NUMBER]"
click at [165, 388] on div "[PERSON_NAME]" at bounding box center [189, 387] width 72 height 25
type input "[PERSON_NAME]"
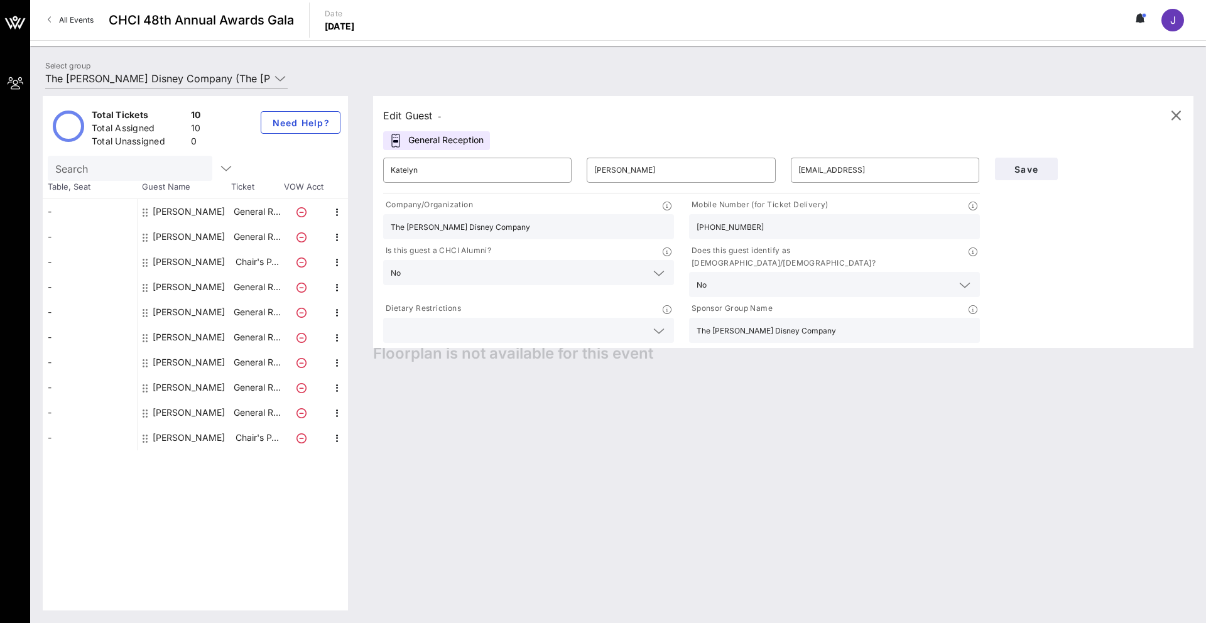
type input "[PERSON_NAME][EMAIL_ADDRESS][PERSON_NAME][DOMAIN_NAME]"
type input "[PHONE_NUMBER]"
drag, startPoint x: 835, startPoint y: 170, endPoint x: 742, endPoint y: 166, distance: 92.4
click at [632, 166] on div "​ [PERSON_NAME] ​ [PERSON_NAME] ​ [PERSON_NAME][EMAIL_ADDRESS][PERSON_NAME][DOM…" at bounding box center [682, 170] width 612 height 40
type input "[EMAIL_ADDRESS][DOMAIN_NAME]"
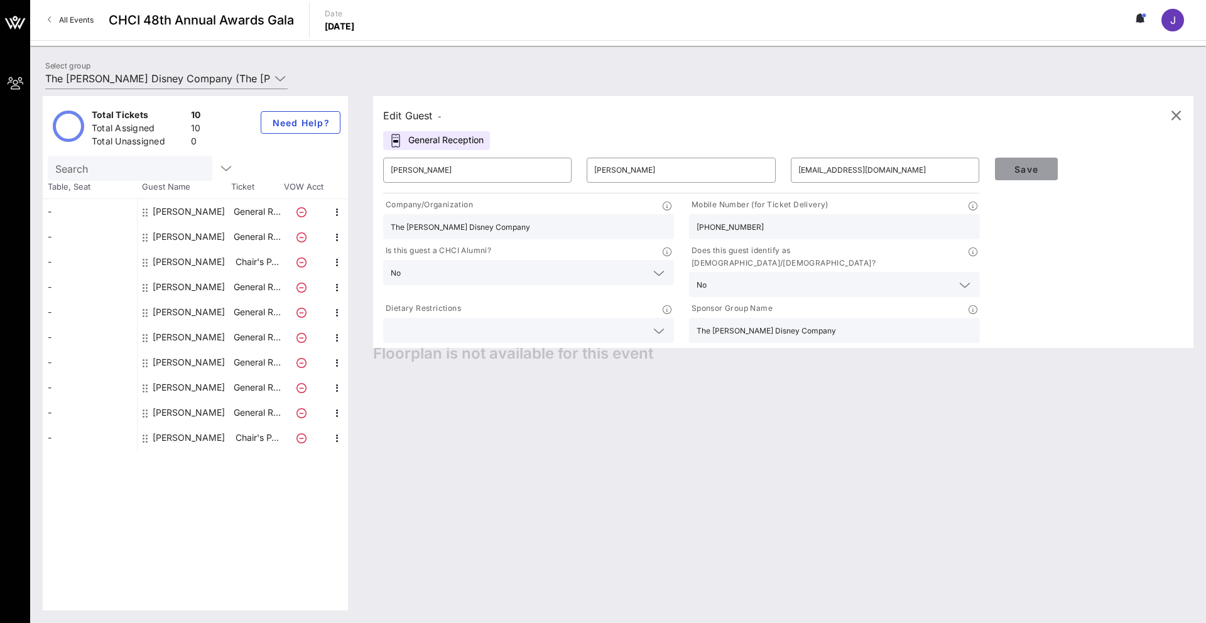
click at [632, 171] on span "Save" at bounding box center [1026, 169] width 43 height 11
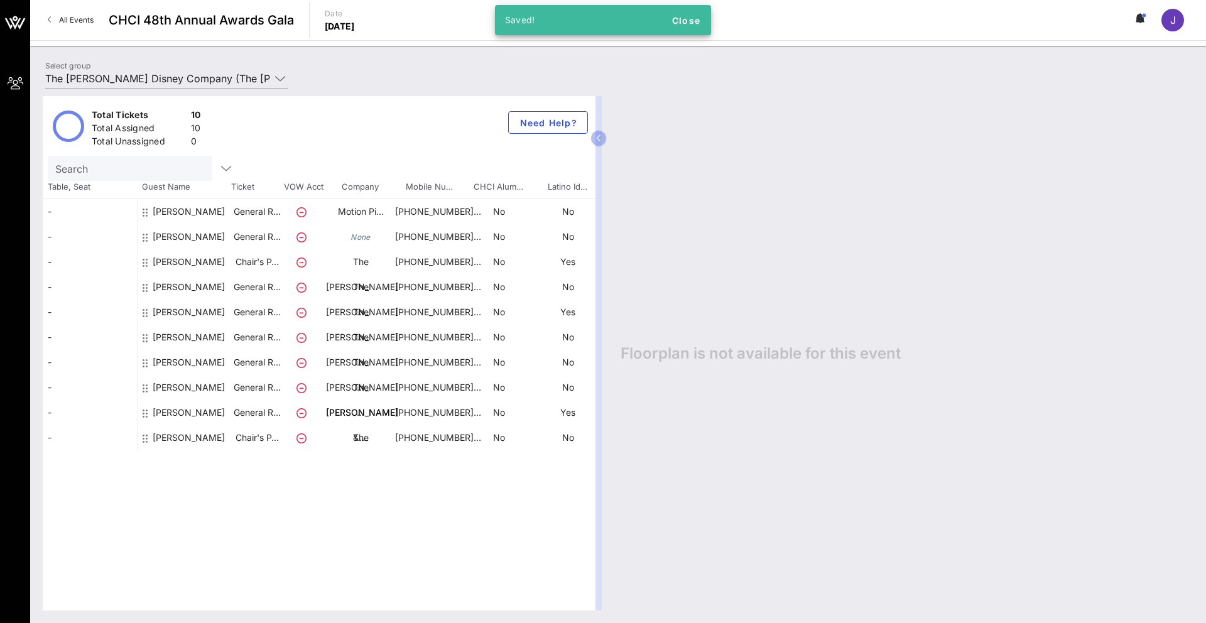
click at [167, 387] on div "[PERSON_NAME]" at bounding box center [189, 417] width 72 height 85
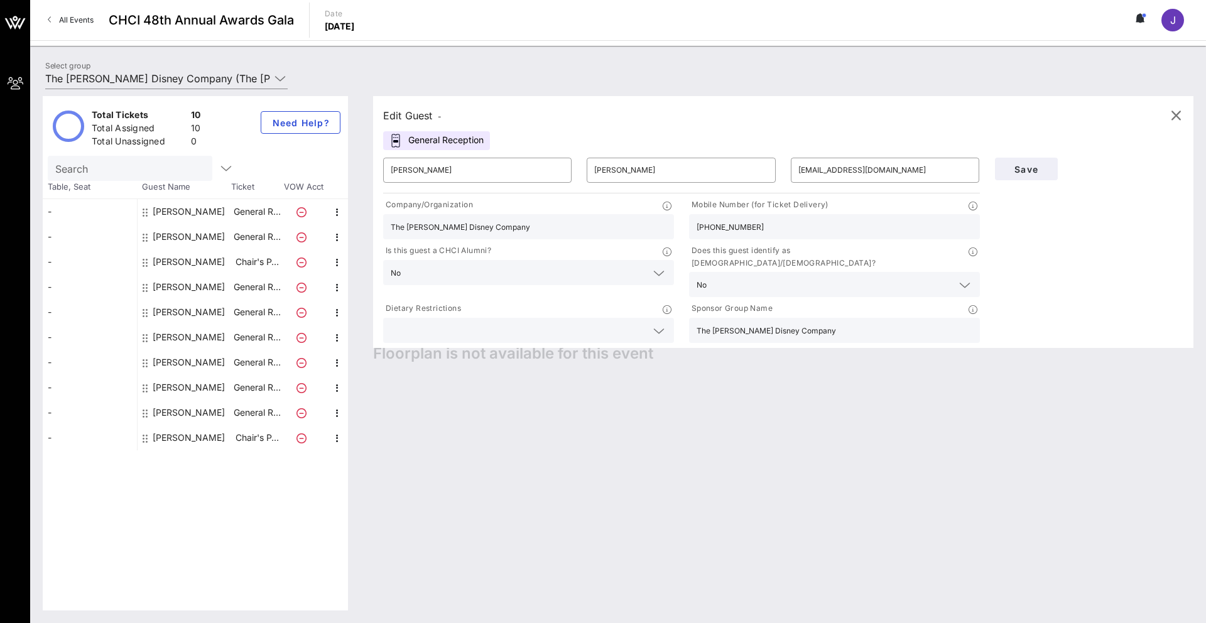
click at [151, 360] on div "[PERSON_NAME]" at bounding box center [185, 362] width 94 height 25
click at [162, 360] on div "[PERSON_NAME]" at bounding box center [189, 362] width 72 height 25
type input "Katelyn"
type input "[PERSON_NAME]"
type input "[EMAIL_ADDRESS]"
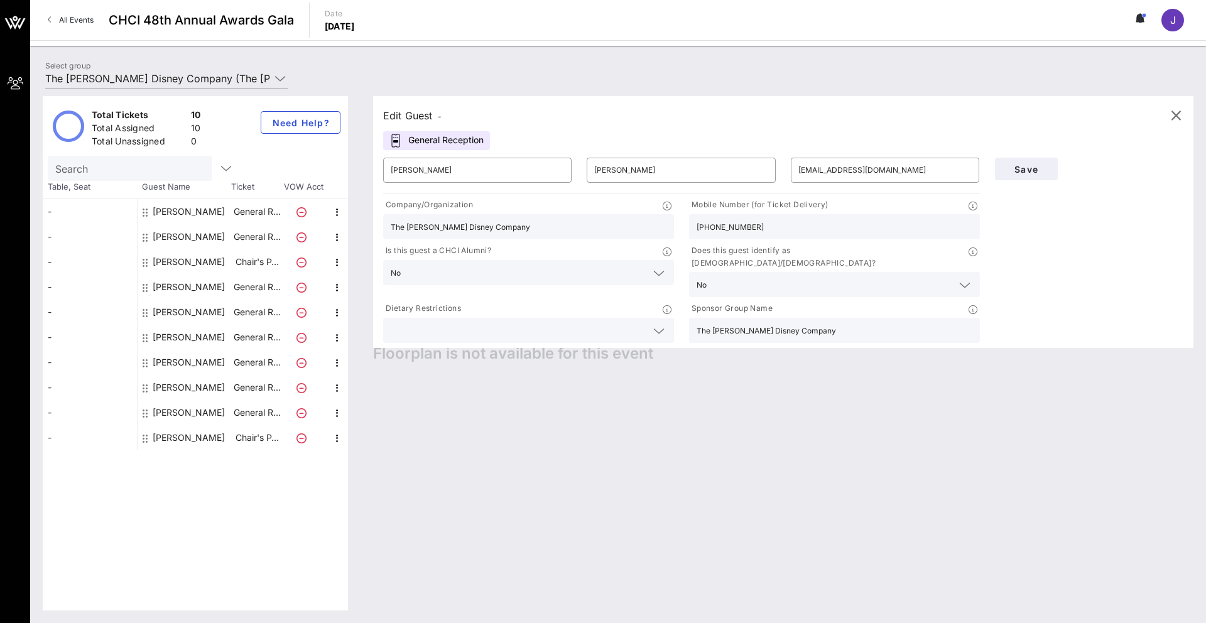
type input "[PHONE_NUMBER]"
click at [157, 387] on div "[PERSON_NAME]" at bounding box center [189, 387] width 72 height 25
type input "[PERSON_NAME]"
type input "[EMAIL_ADDRESS][DOMAIN_NAME]"
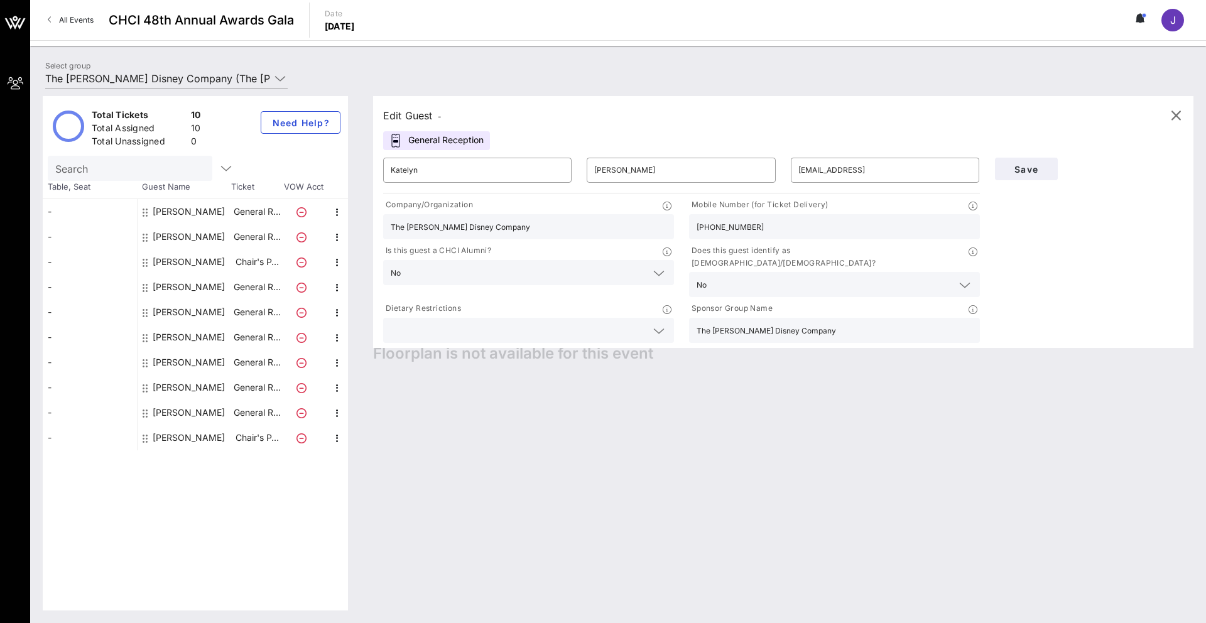
type input "[PHONE_NUMBER]"
click at [166, 364] on div "[PERSON_NAME]" at bounding box center [189, 362] width 72 height 25
type input "Katelyn"
type input "[PERSON_NAME]"
type input "[EMAIL_ADDRESS]"
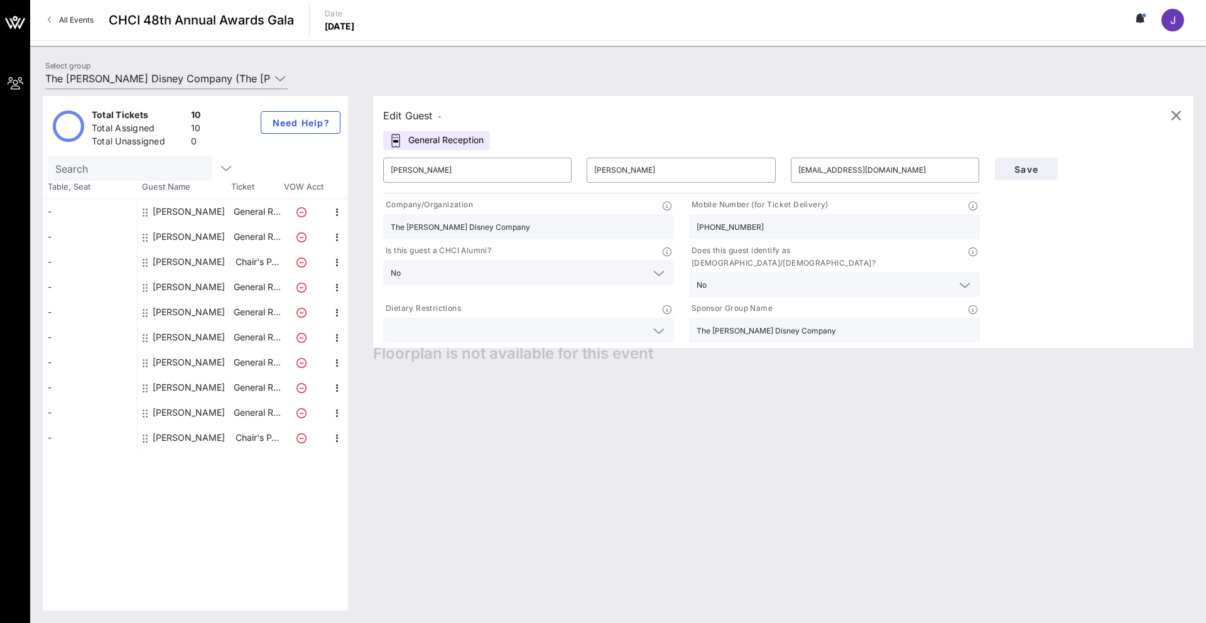
type input "[PHONE_NUMBER]"
click at [159, 380] on div "[PERSON_NAME]" at bounding box center [189, 387] width 72 height 25
type input "[PERSON_NAME]"
type input "[EMAIL_ADDRESS][DOMAIN_NAME]"
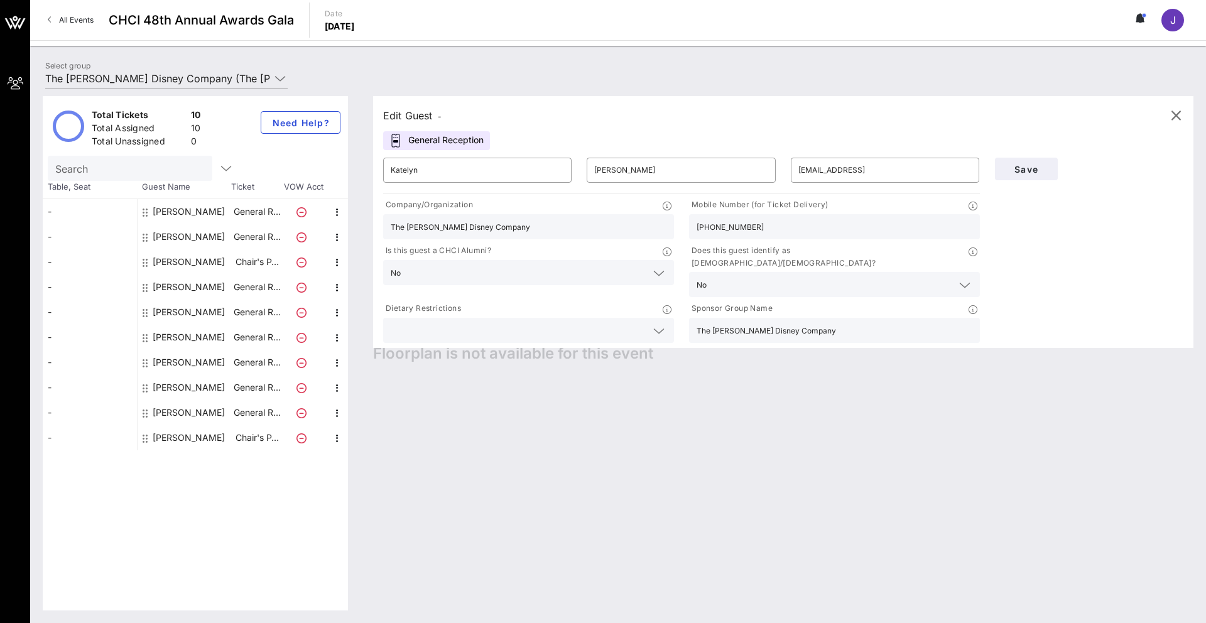
type input "[PHONE_NUMBER]"
drag, startPoint x: 904, startPoint y: 163, endPoint x: 777, endPoint y: 154, distance: 126.5
click at [632, 155] on div "​ [PERSON_NAME] ​ [PERSON_NAME] ​ [EMAIL_ADDRESS][DOMAIN_NAME]" at bounding box center [682, 170] width 612 height 40
drag, startPoint x: 948, startPoint y: 171, endPoint x: 720, endPoint y: 152, distance: 229.4
click at [632, 152] on div "​ [PERSON_NAME] ​ [PERSON_NAME] ​ [EMAIL_ADDRESS][DOMAIN_NAME]" at bounding box center [682, 170] width 612 height 40
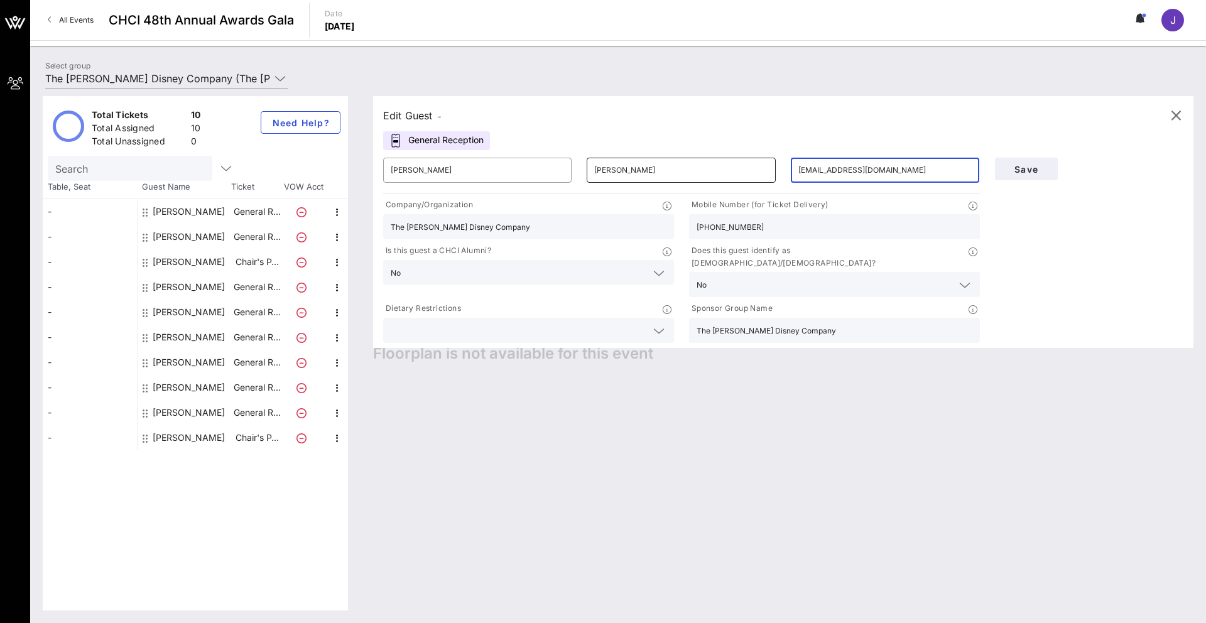
drag, startPoint x: 931, startPoint y: 170, endPoint x: 729, endPoint y: 157, distance: 202.6
click at [632, 157] on div "​ [PERSON_NAME] ​ [PERSON_NAME] ​ [EMAIL_ADDRESS][DOMAIN_NAME]" at bounding box center [682, 170] width 612 height 40
type input "j"
type input "[EMAIL_ADDRESS][DOMAIN_NAME]"
click at [632, 169] on span "Save" at bounding box center [1026, 169] width 43 height 11
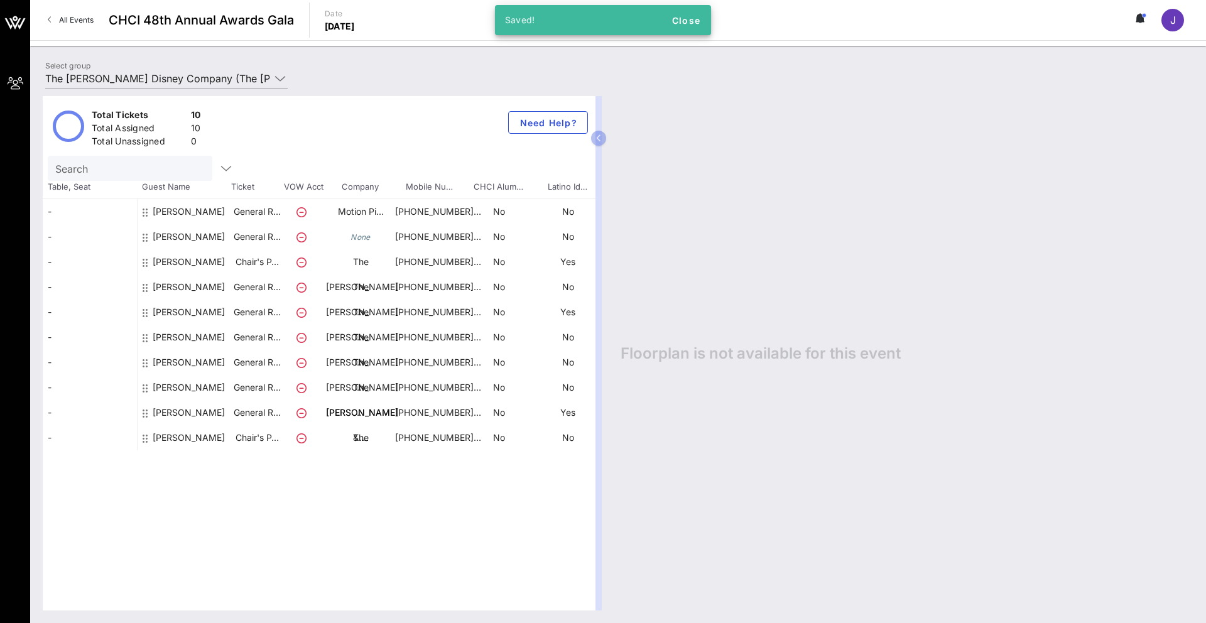
click at [158, 386] on div "[PERSON_NAME]" at bounding box center [189, 417] width 72 height 85
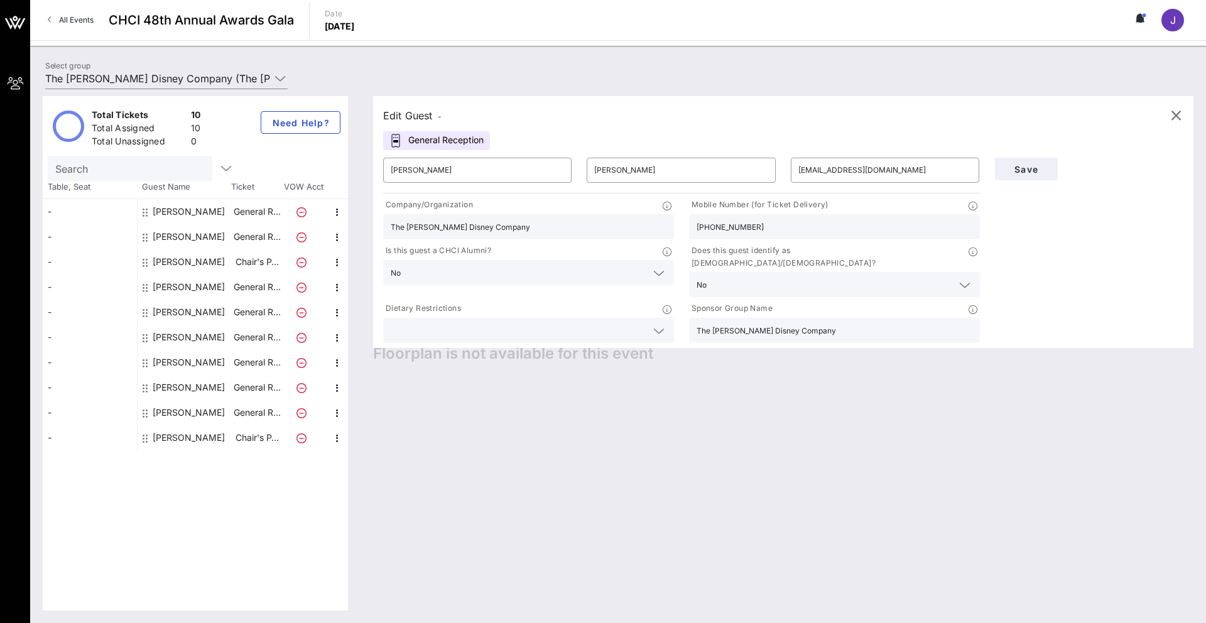
click at [162, 362] on div "[PERSON_NAME]" at bounding box center [189, 362] width 72 height 25
type input "Katelyn"
type input "[PERSON_NAME]"
type input "[EMAIL_ADDRESS]"
type input "[PHONE_NUMBER]"
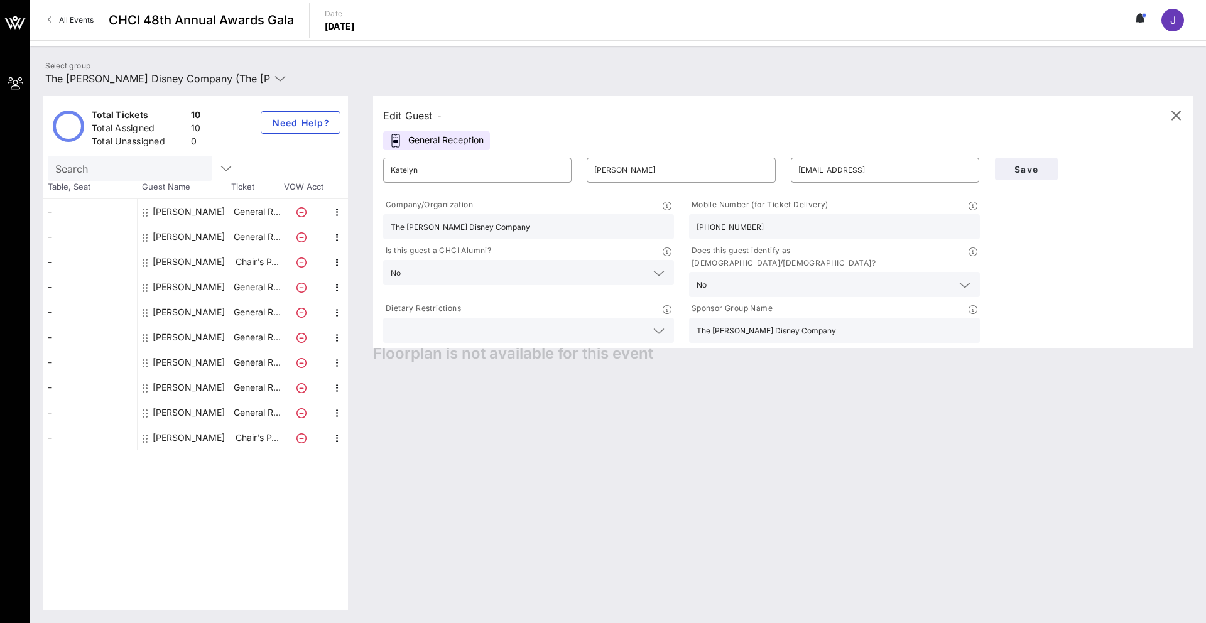
click at [174, 388] on div "[PERSON_NAME]" at bounding box center [189, 387] width 72 height 25
type input "[PERSON_NAME]"
type input "[EMAIL_ADDRESS][DOMAIN_NAME]"
type input "[PHONE_NUMBER]"
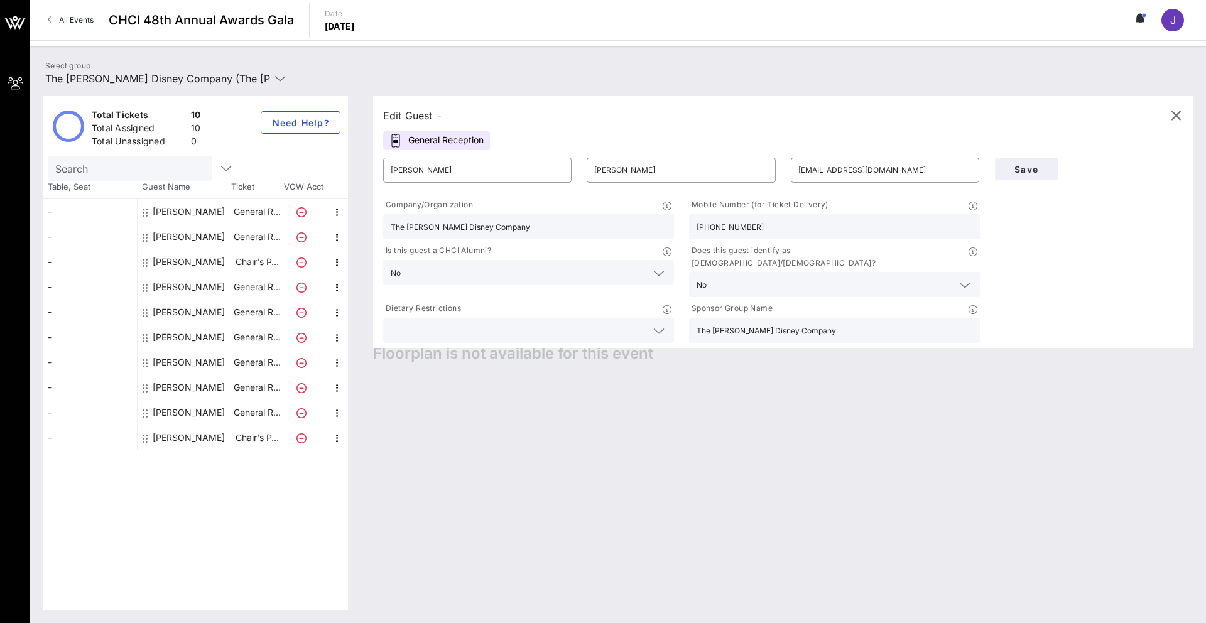
click at [174, 388] on div "[PERSON_NAME]" at bounding box center [189, 387] width 72 height 25
click at [163, 364] on div "[PERSON_NAME]" at bounding box center [189, 362] width 72 height 25
type input "Katelyn"
type input "[PERSON_NAME]"
type input "[EMAIL_ADDRESS]"
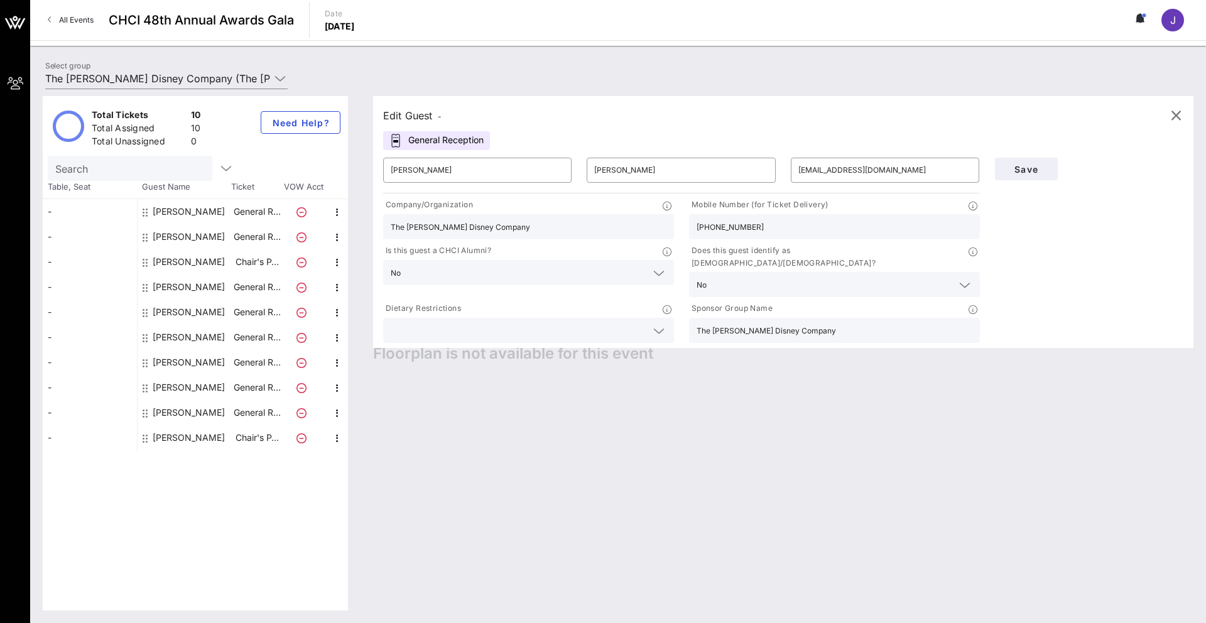
type input "[PHONE_NUMBER]"
click at [163, 364] on div "[PERSON_NAME]" at bounding box center [189, 362] width 72 height 25
click at [161, 235] on div "[PERSON_NAME]" at bounding box center [189, 236] width 72 height 25
type input "[PERSON_NAME]"
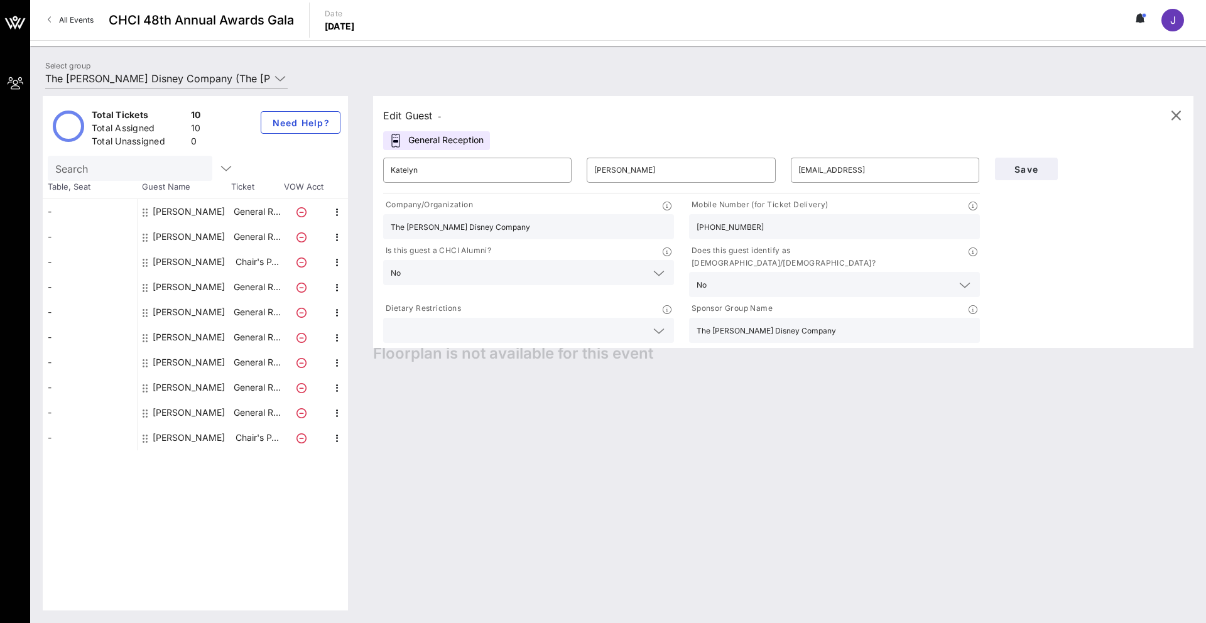
type input "[EMAIL_ADDRESS][DOMAIN_NAME]"
type input "[PHONE_NUMBER]"
